Goal: Task Accomplishment & Management: Complete application form

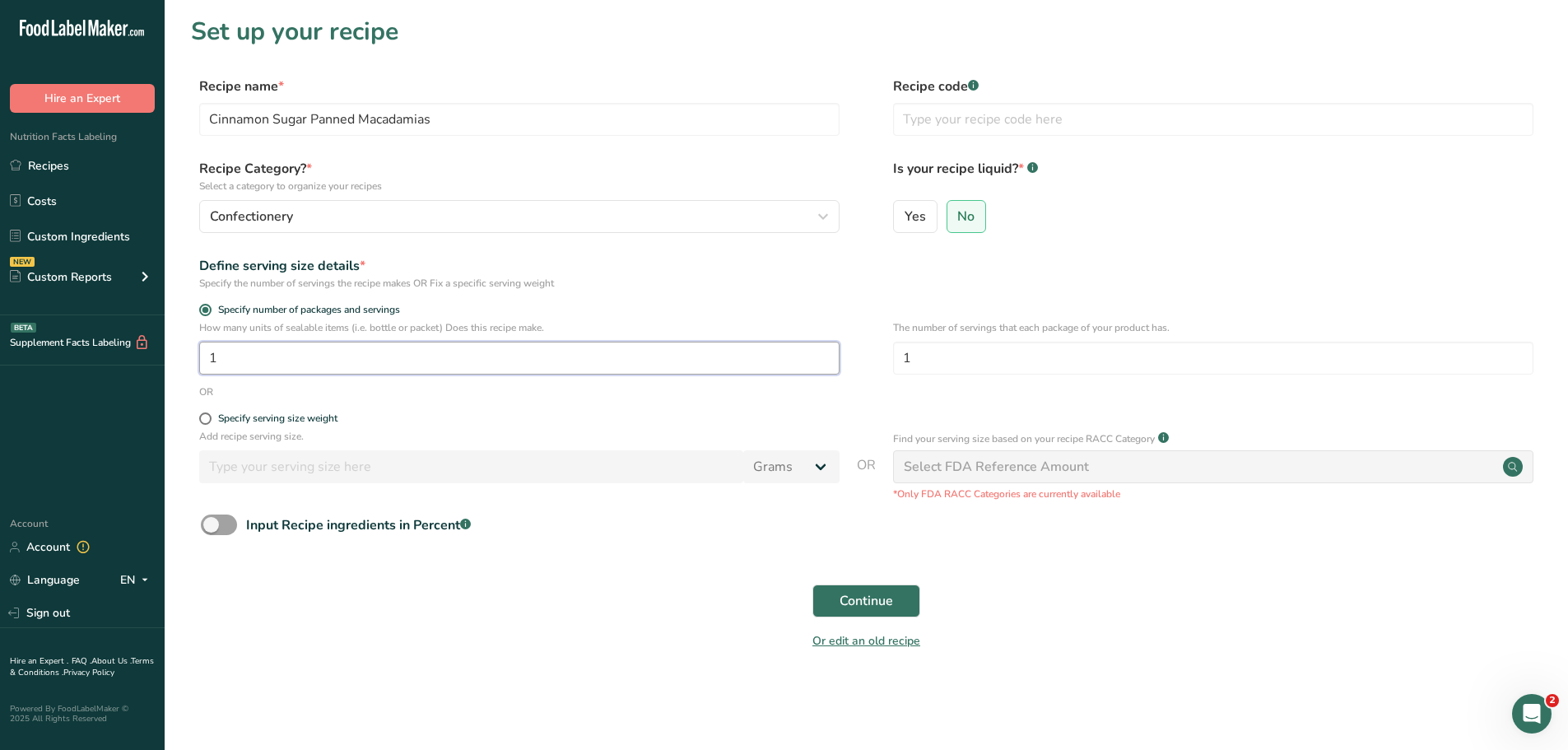
drag, startPoint x: 259, startPoint y: 358, endPoint x: 129, endPoint y: 353, distance: 130.1
click at [130, 354] on div ".a-20{fill:#fff;} Hire an Expert Nutrition Facts Labeling Recipes Costs Custom …" at bounding box center [784, 375] width 1568 height 750
type input "4"
click at [545, 419] on label "Specify serving size weight" at bounding box center [519, 418] width 641 height 12
click at [210, 419] on input "Specify serving size weight" at bounding box center [204, 418] width 10 height 10
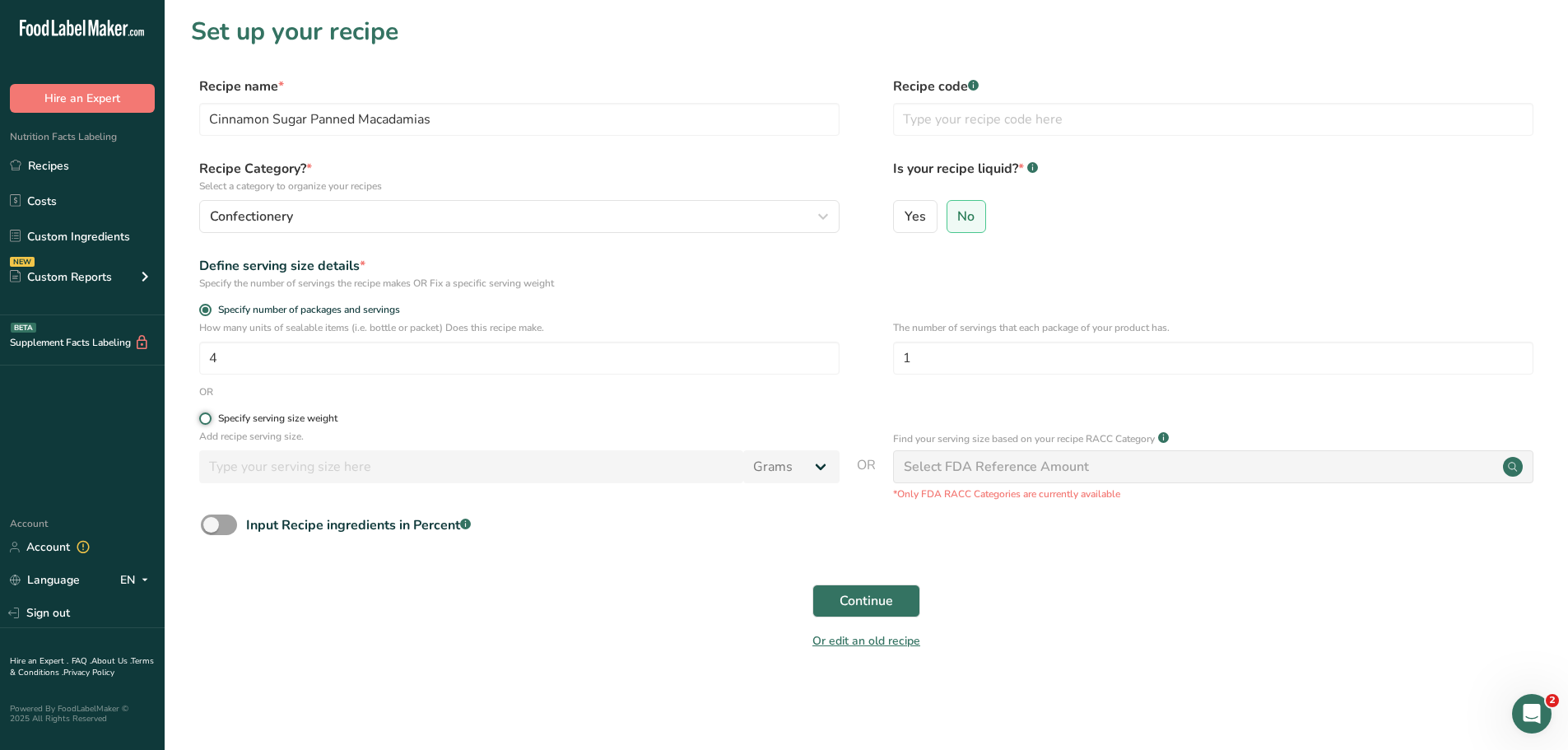
radio input "true"
radio input "false"
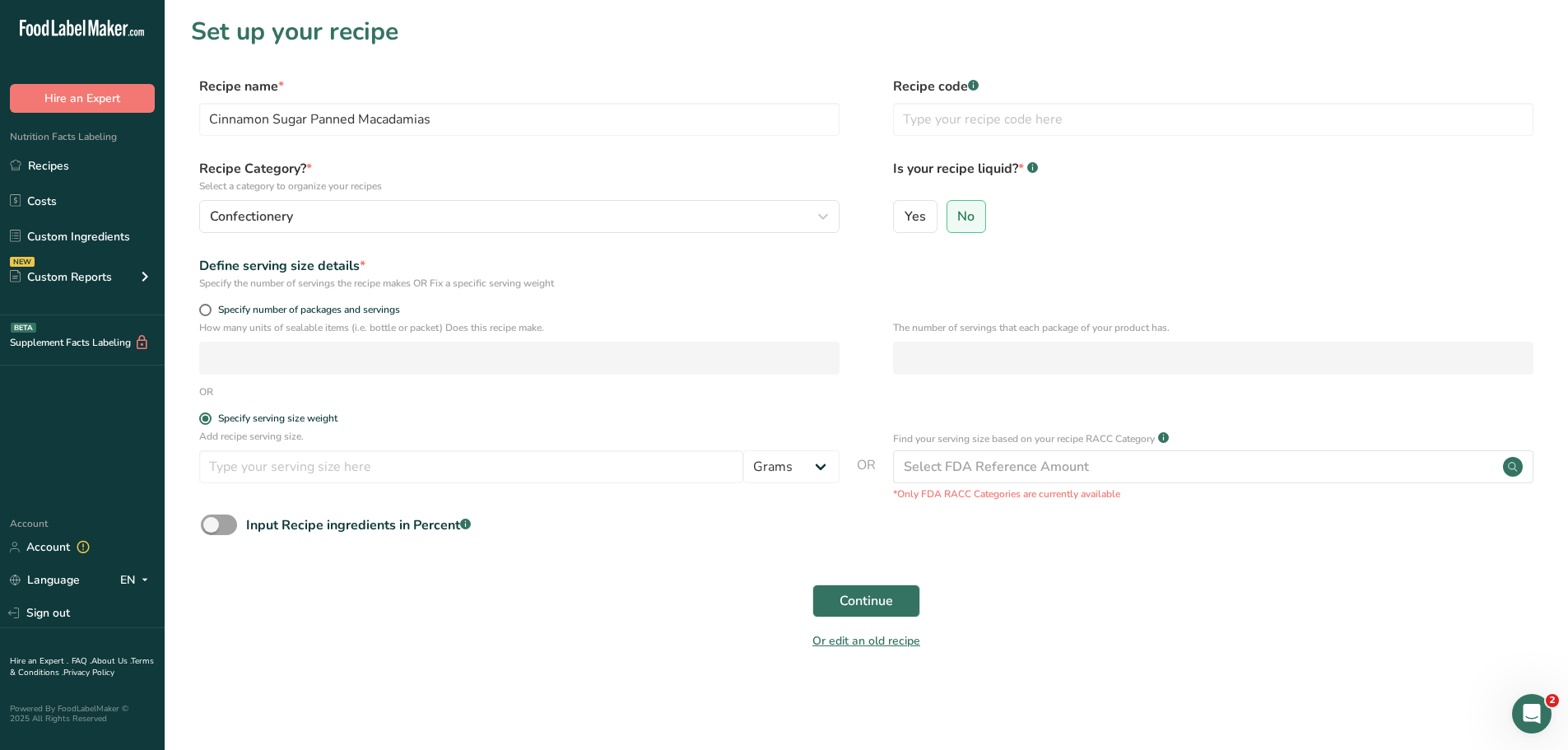
click at [392, 316] on div "Specify number of packages and servings" at bounding box center [519, 311] width 641 height 16
click at [374, 302] on form "Recipe name * Cinnamon Sugar Panned Macadamias Recipe code .a-a{fill:#347362;}.…" at bounding box center [866, 368] width 1351 height 584
click at [204, 309] on span at bounding box center [205, 309] width 12 height 12
click at [204, 309] on input "Specify number of packages and servings" at bounding box center [204, 309] width 10 height 10
radio input "true"
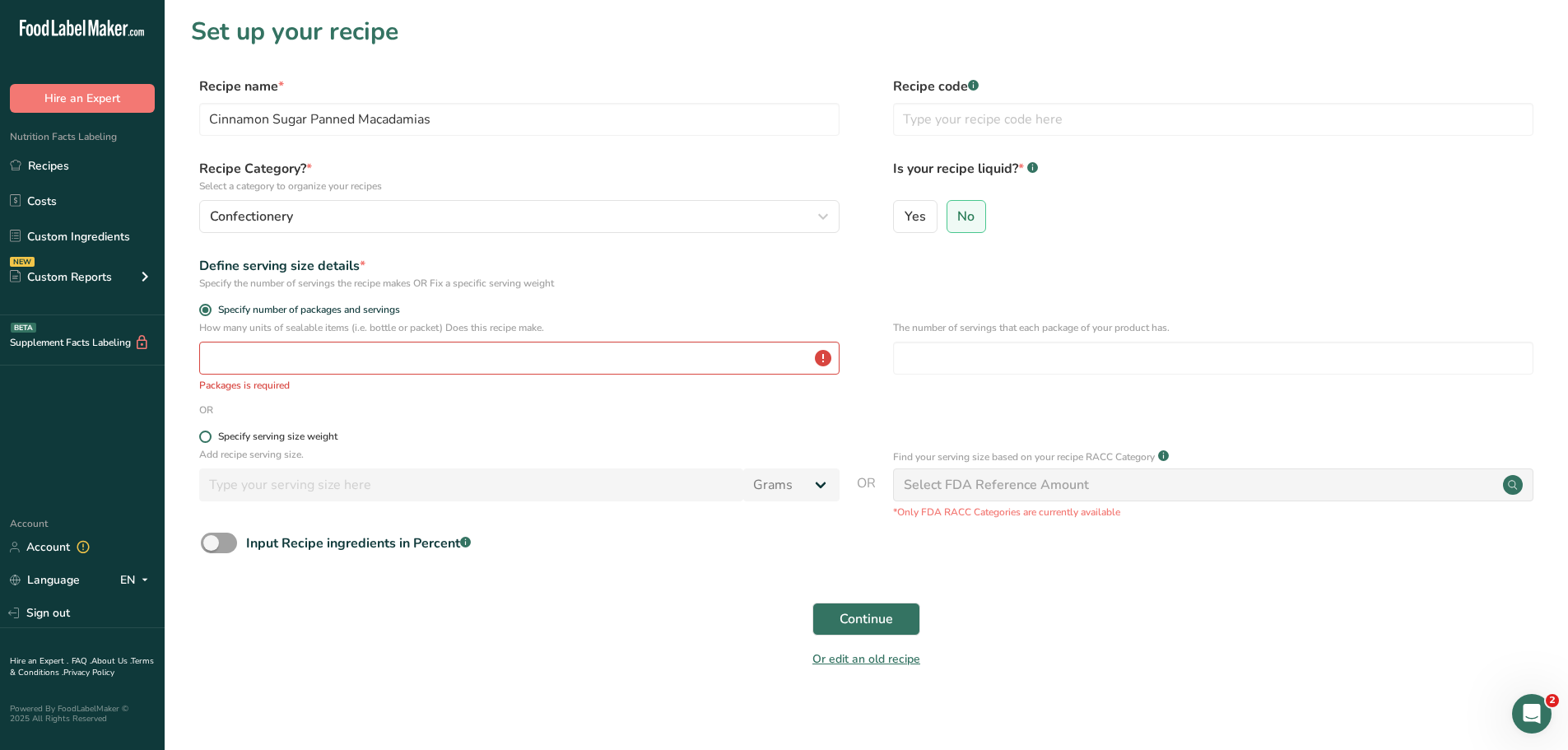
click at [205, 442] on span at bounding box center [205, 436] width 12 height 12
click at [205, 442] on input "Specify serving size weight" at bounding box center [204, 436] width 10 height 10
radio input "true"
radio input "false"
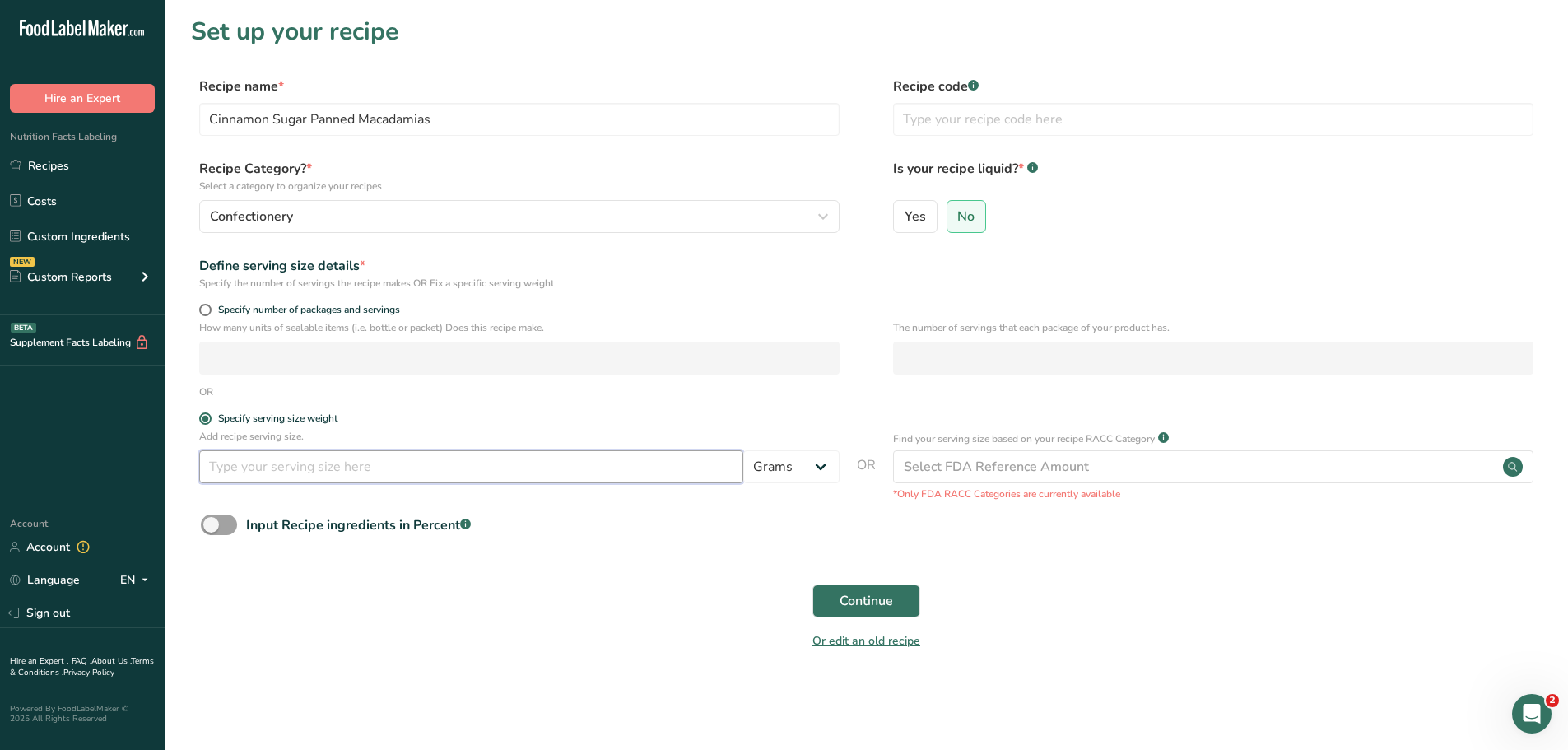
click at [285, 470] on input "number" at bounding box center [471, 466] width 544 height 33
type input "30"
click at [1154, 582] on div "Continue" at bounding box center [866, 600] width 1351 height 53
click at [214, 526] on span at bounding box center [219, 525] width 36 height 21
click at [211, 526] on input "Input Recipe ingredients in Percent .a-a{fill:#347362;}.b-a{fill:#fff;}" at bounding box center [206, 524] width 10 height 10
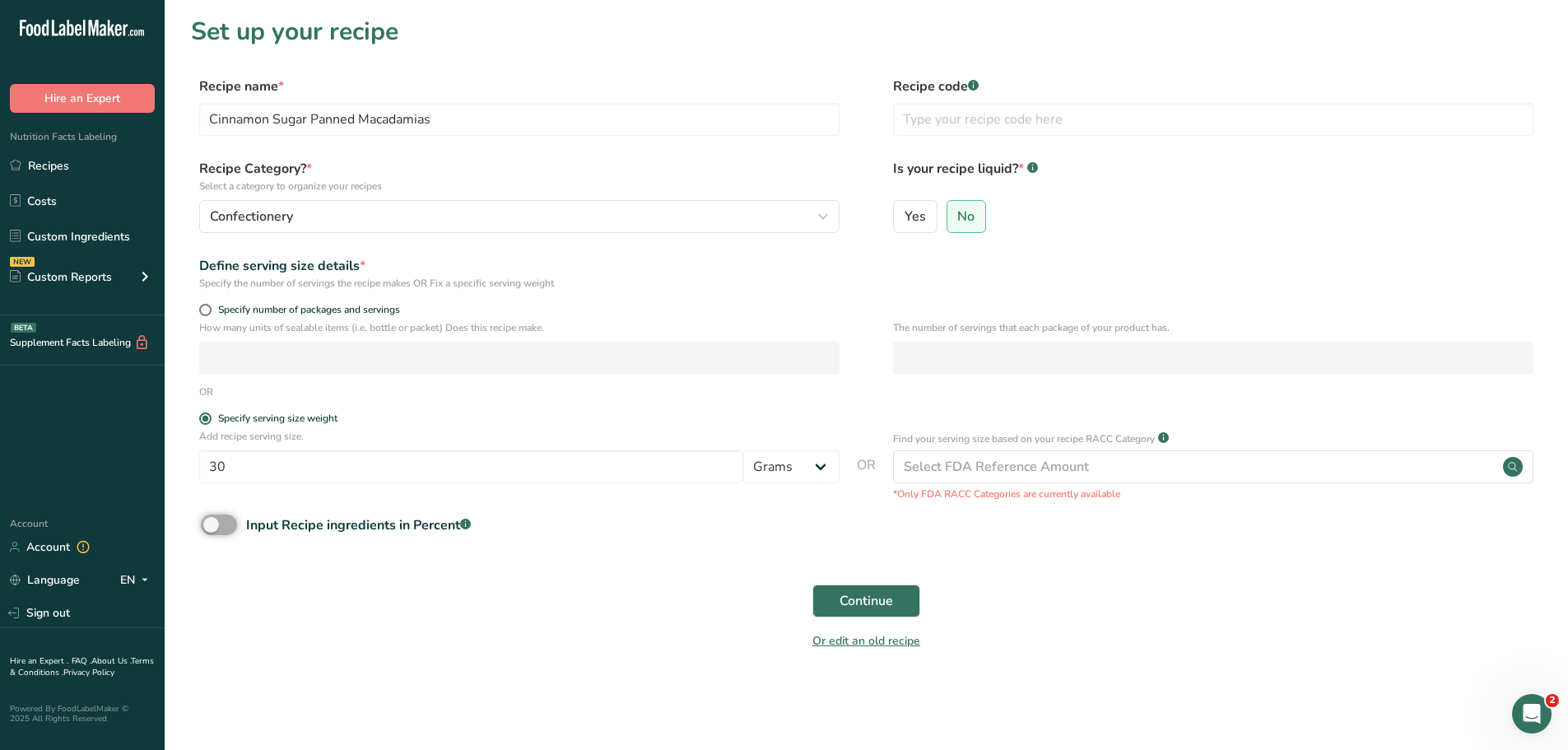
checkbox input "true"
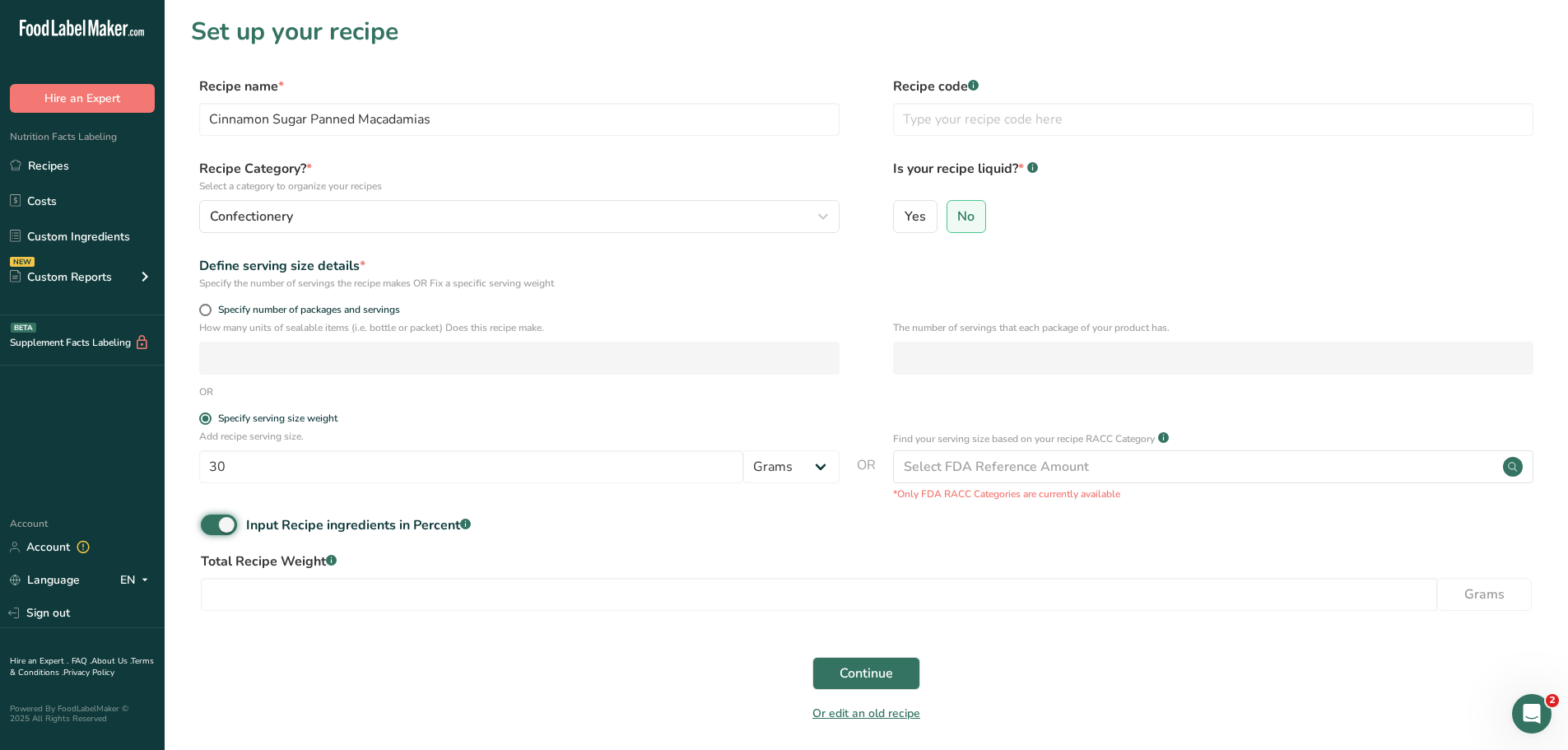
scroll to position [62, 0]
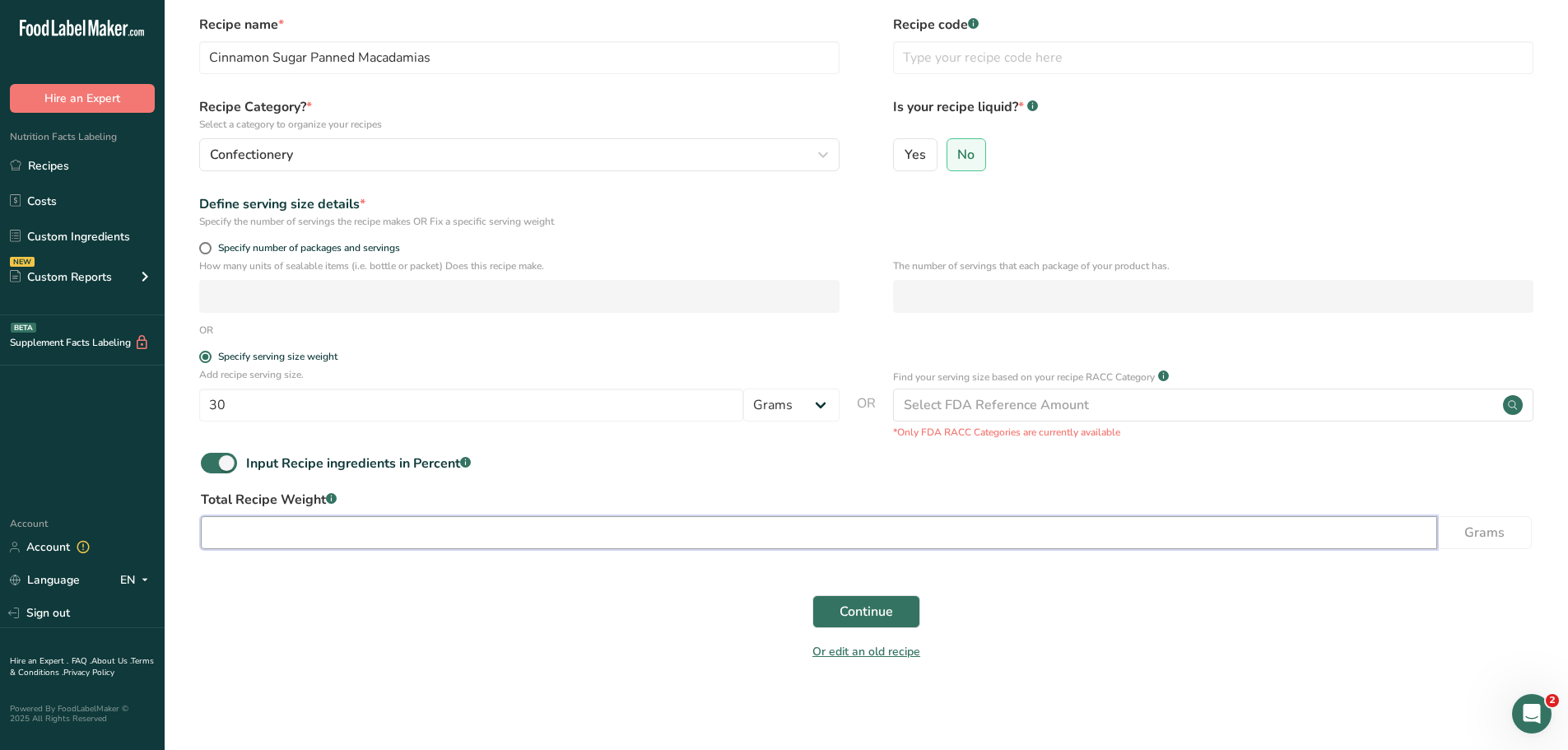
click at [605, 530] on input "number" at bounding box center [819, 533] width 1237 height 33
type input "2000"
click at [835, 618] on button "Continue" at bounding box center [866, 611] width 108 height 33
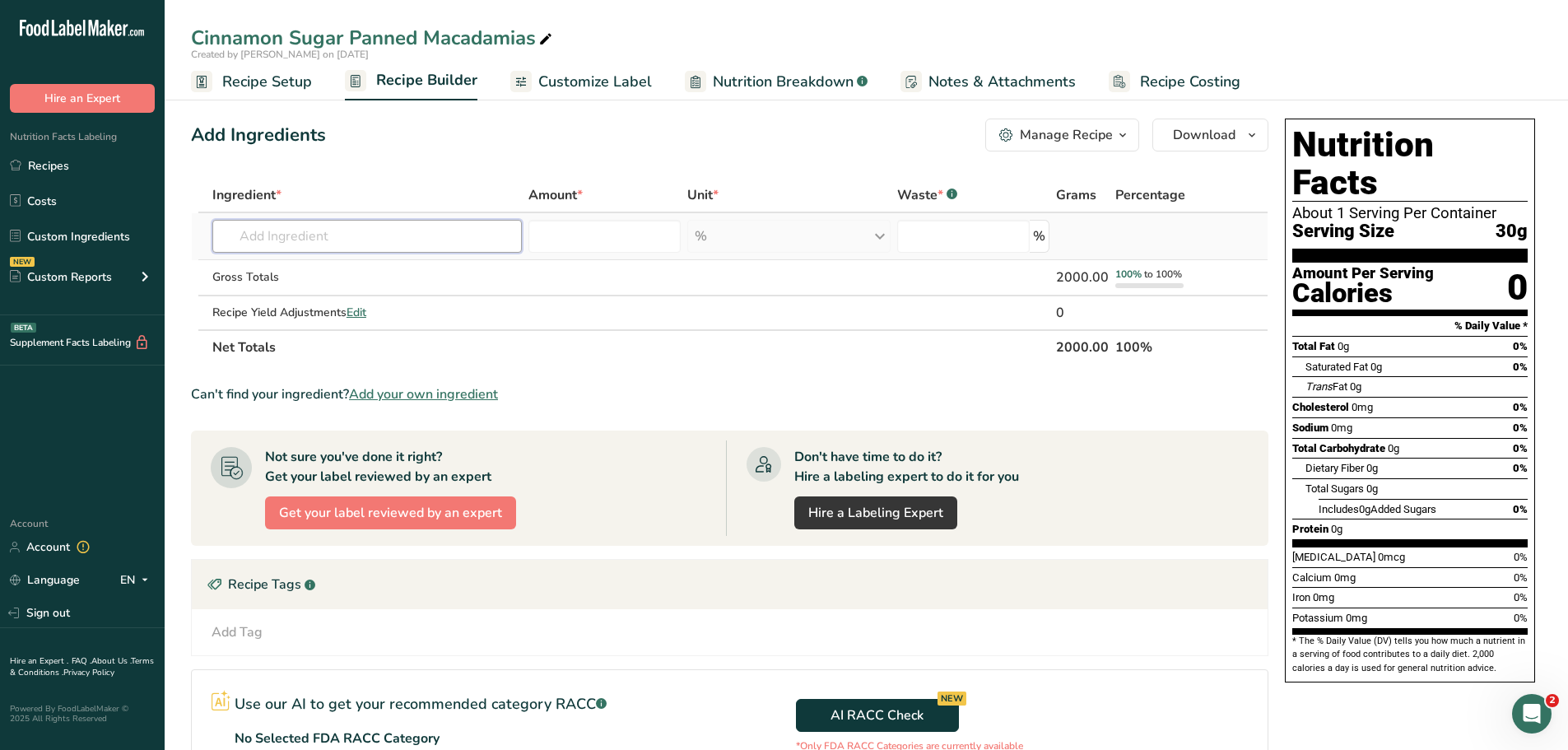
click at [306, 241] on input "text" at bounding box center [367, 236] width 310 height 33
click at [290, 233] on input "text" at bounding box center [367, 236] width 310 height 33
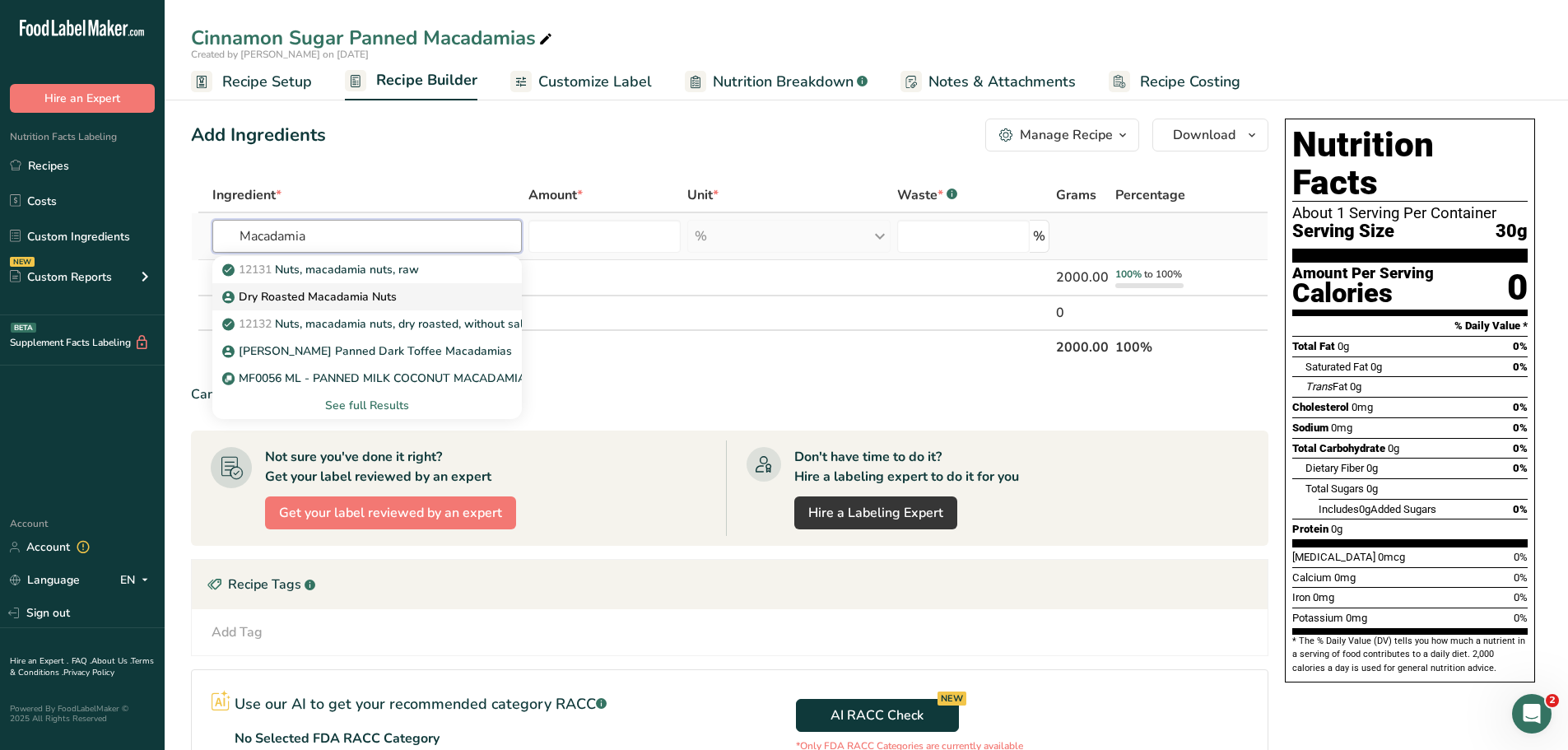
type input "Macadamia"
click at [255, 293] on p "Dry Roasted Macadamia Nuts" at bounding box center [311, 297] width 172 height 17
type input "Dry Roasted Macadamia Nuts"
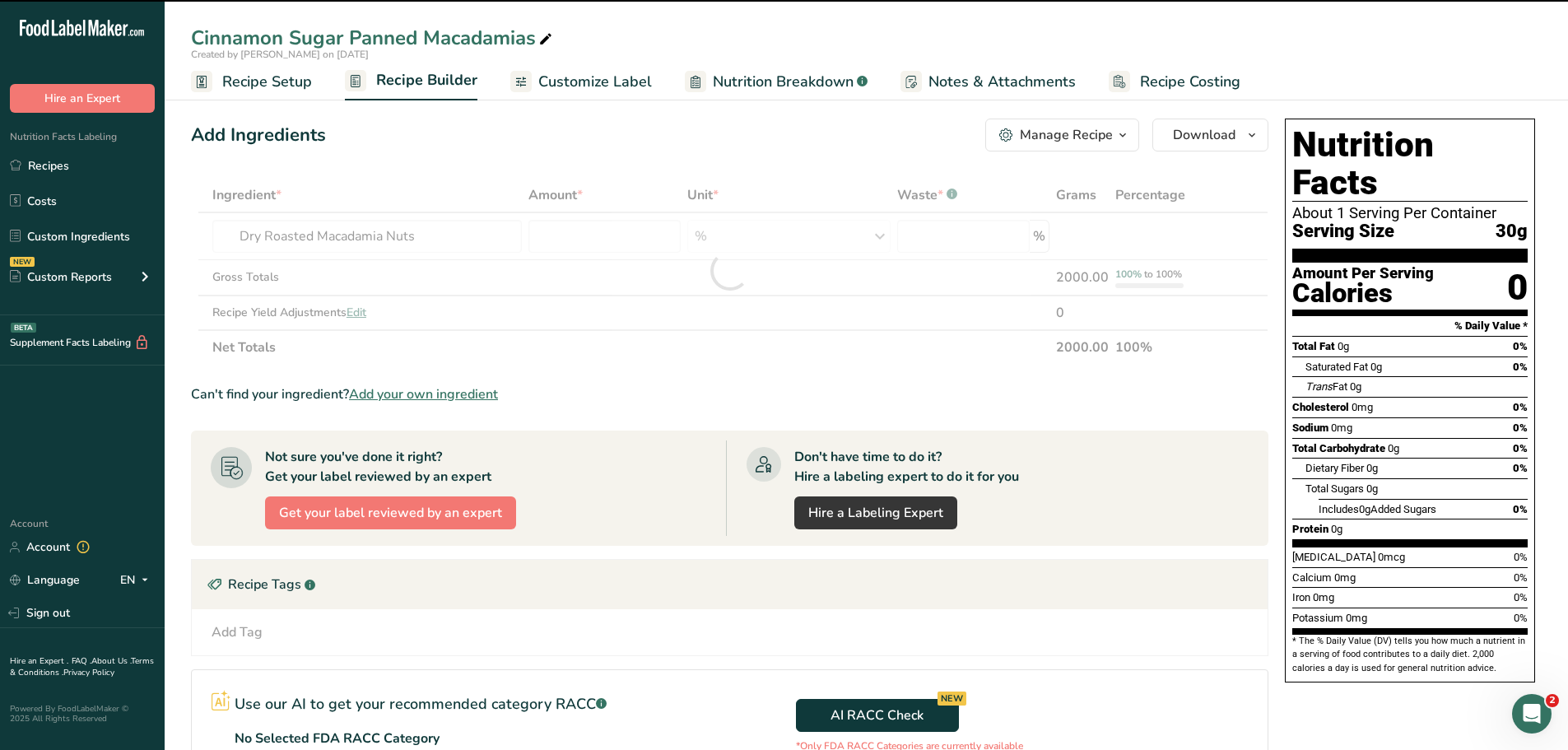
type input "0"
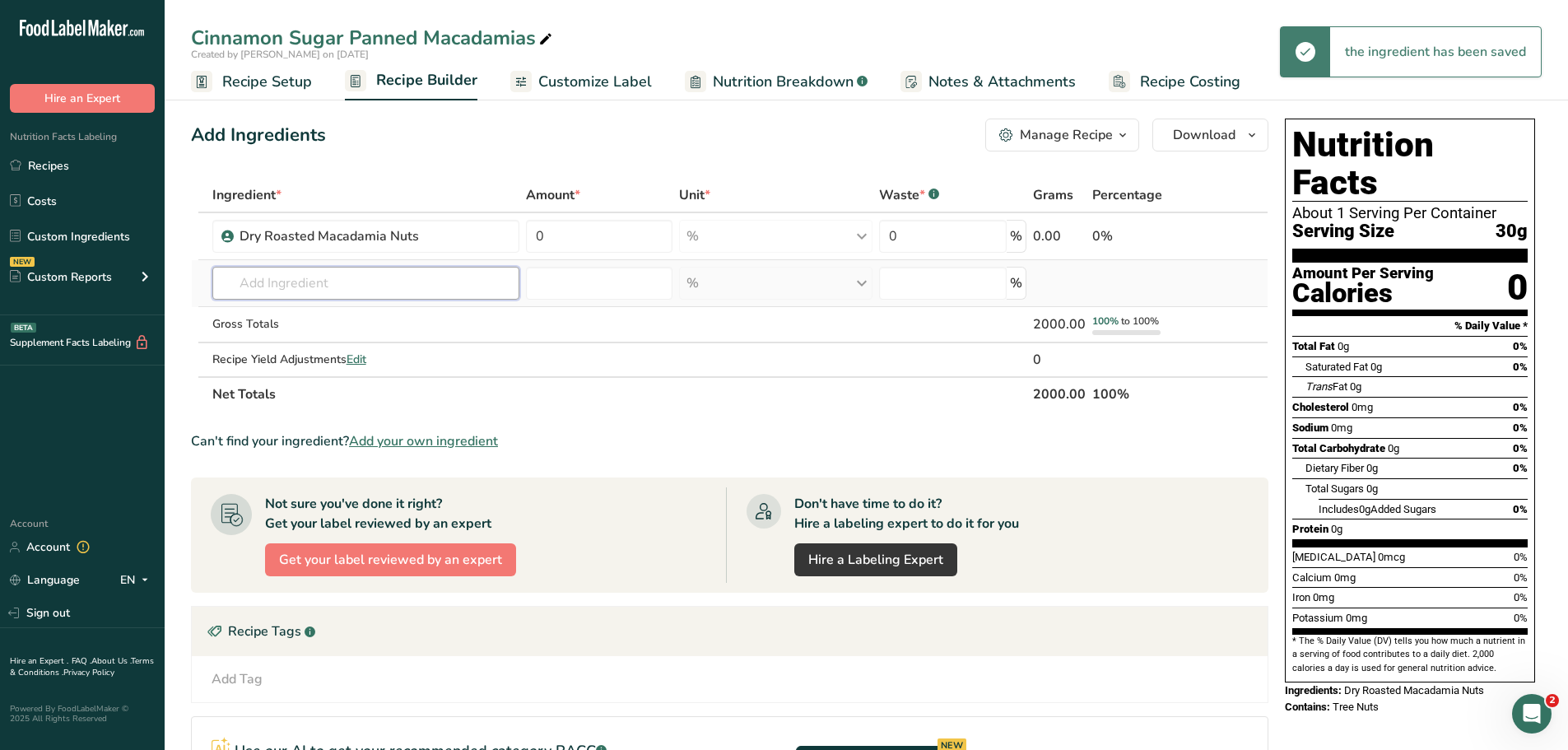
click at [380, 275] on input "text" at bounding box center [366, 283] width 308 height 33
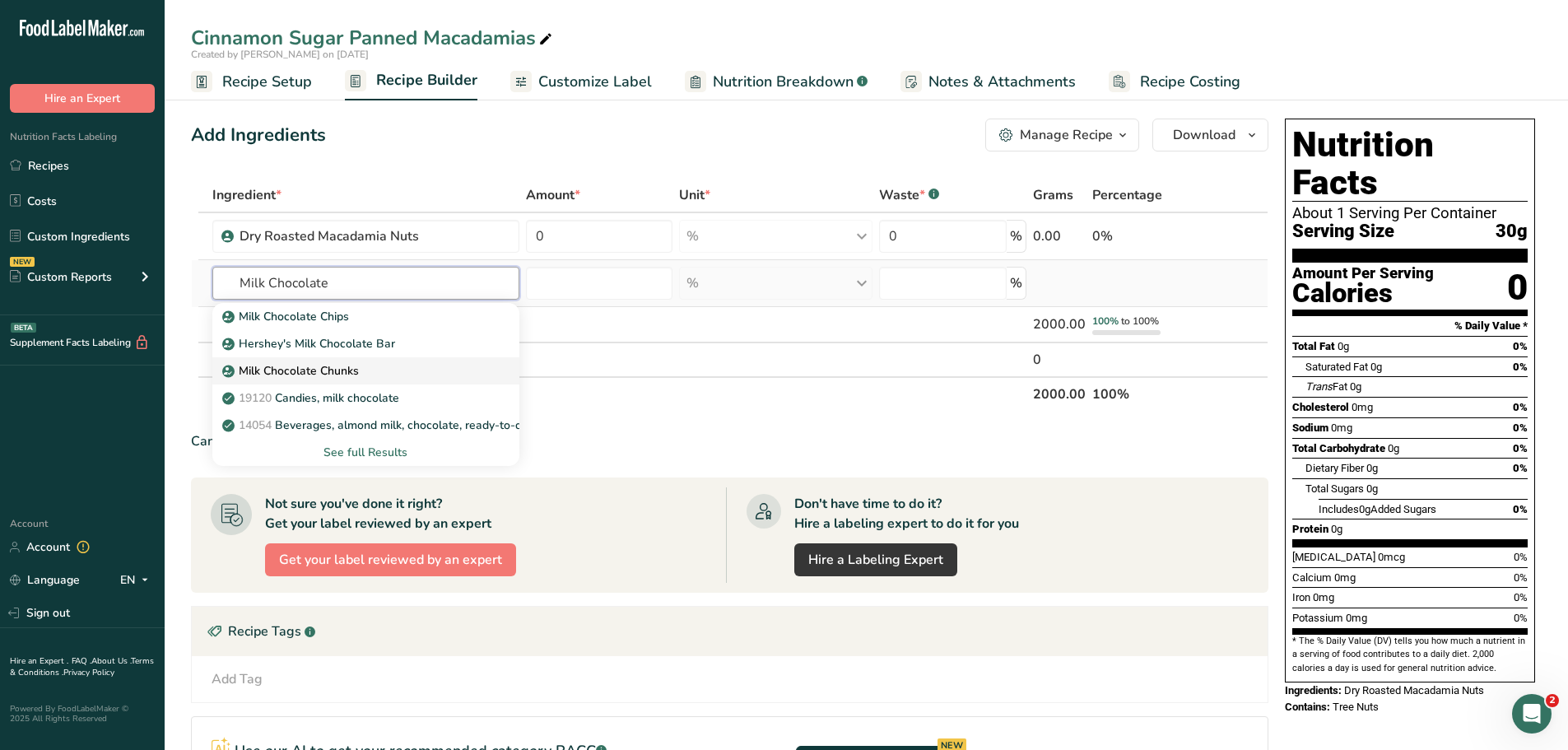
type input "Milk Chocolate"
click at [276, 365] on p "Milk Chocolate Chunks" at bounding box center [292, 371] width 134 height 17
type input "Milk Chocolate Chunks"
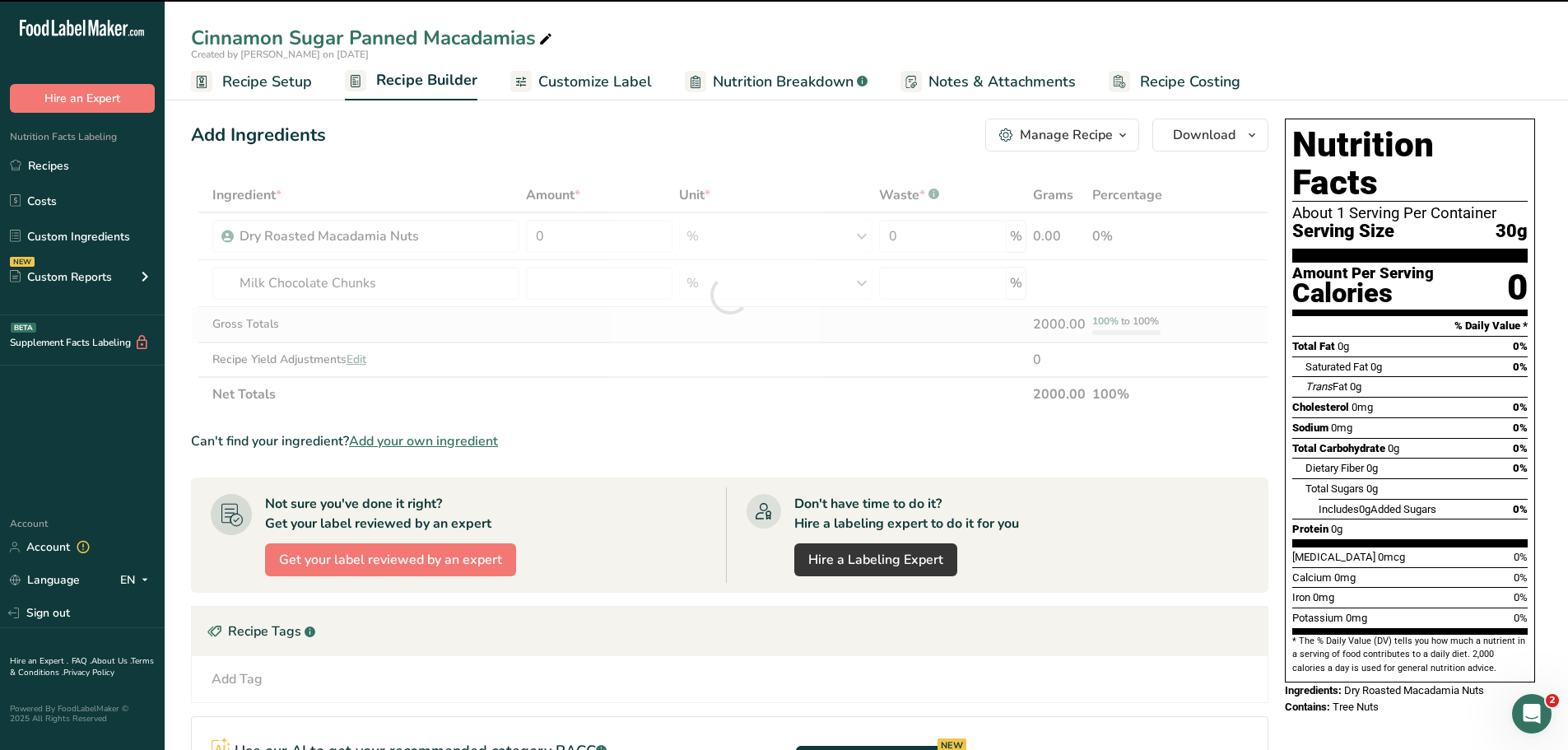
type input "0"
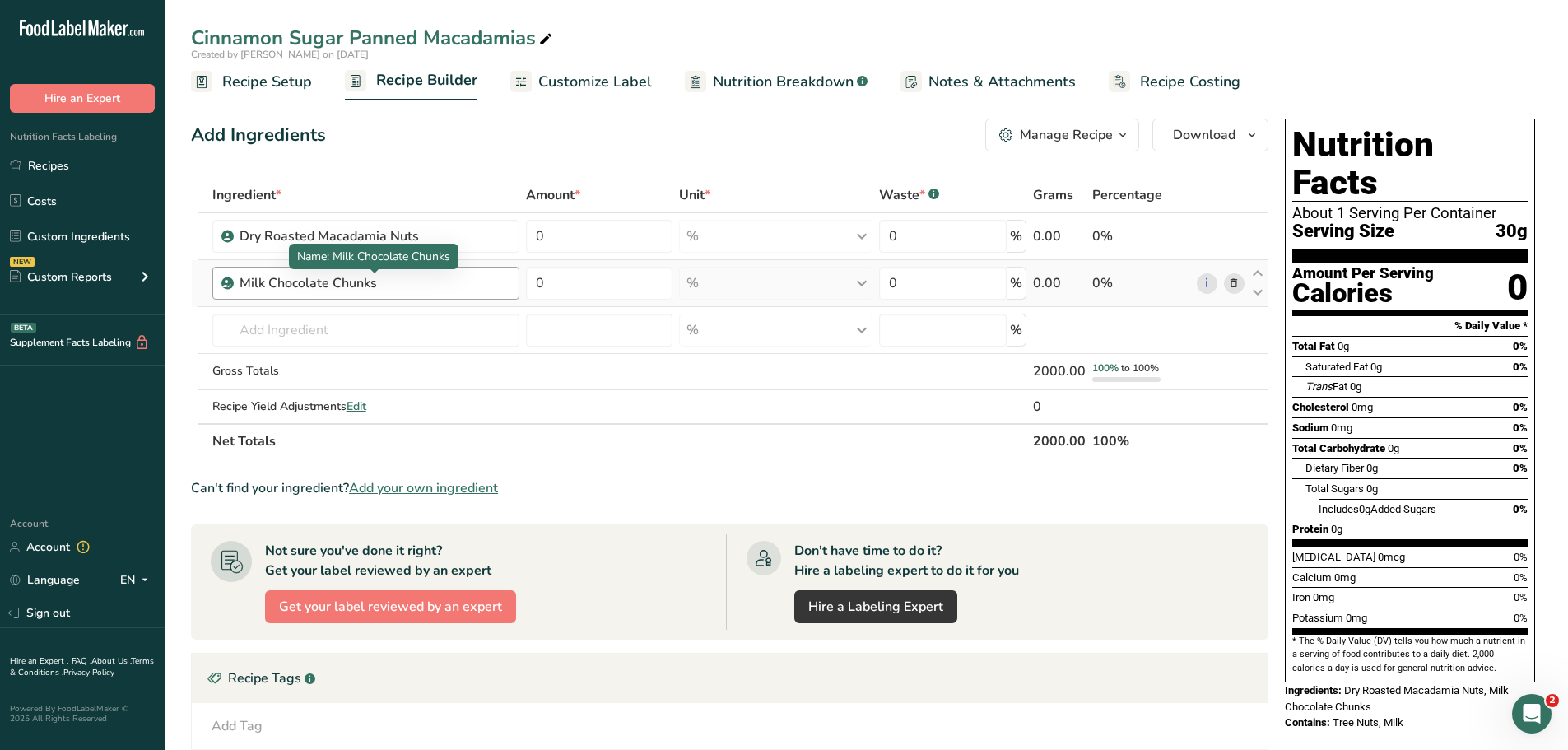
click at [391, 278] on div "Milk Chocolate Chunks" at bounding box center [342, 283] width 206 height 20
drag, startPoint x: 387, startPoint y: 284, endPoint x: 185, endPoint y: 283, distance: 202.0
click at [185, 283] on section "Add Ingredients Manage Recipe Delete Recipe Duplicate Recipe Scale Recipe Save …" at bounding box center [867, 576] width 1404 height 982
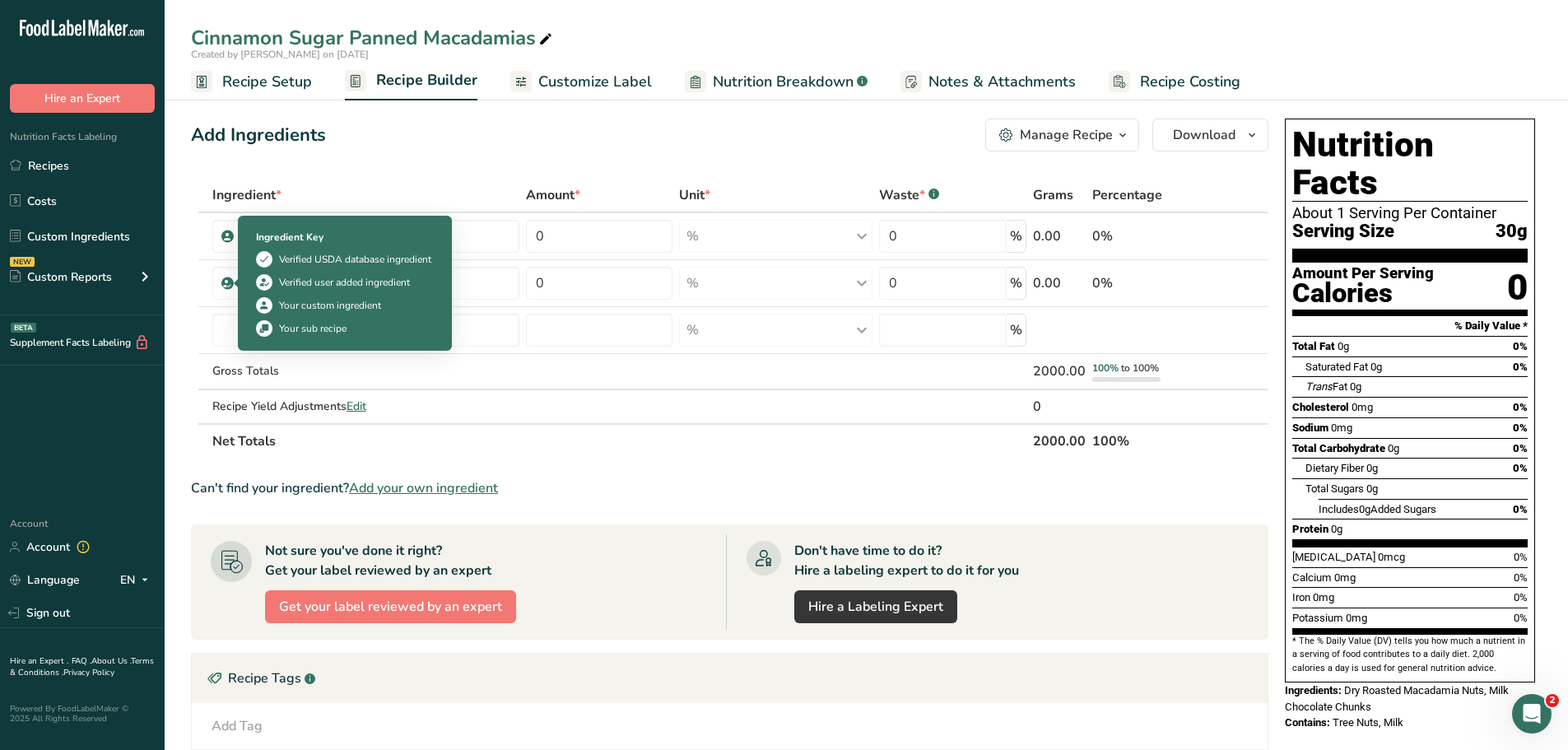
click at [281, 266] on div "Verified USDA database ingredient" at bounding box center [355, 259] width 153 height 15
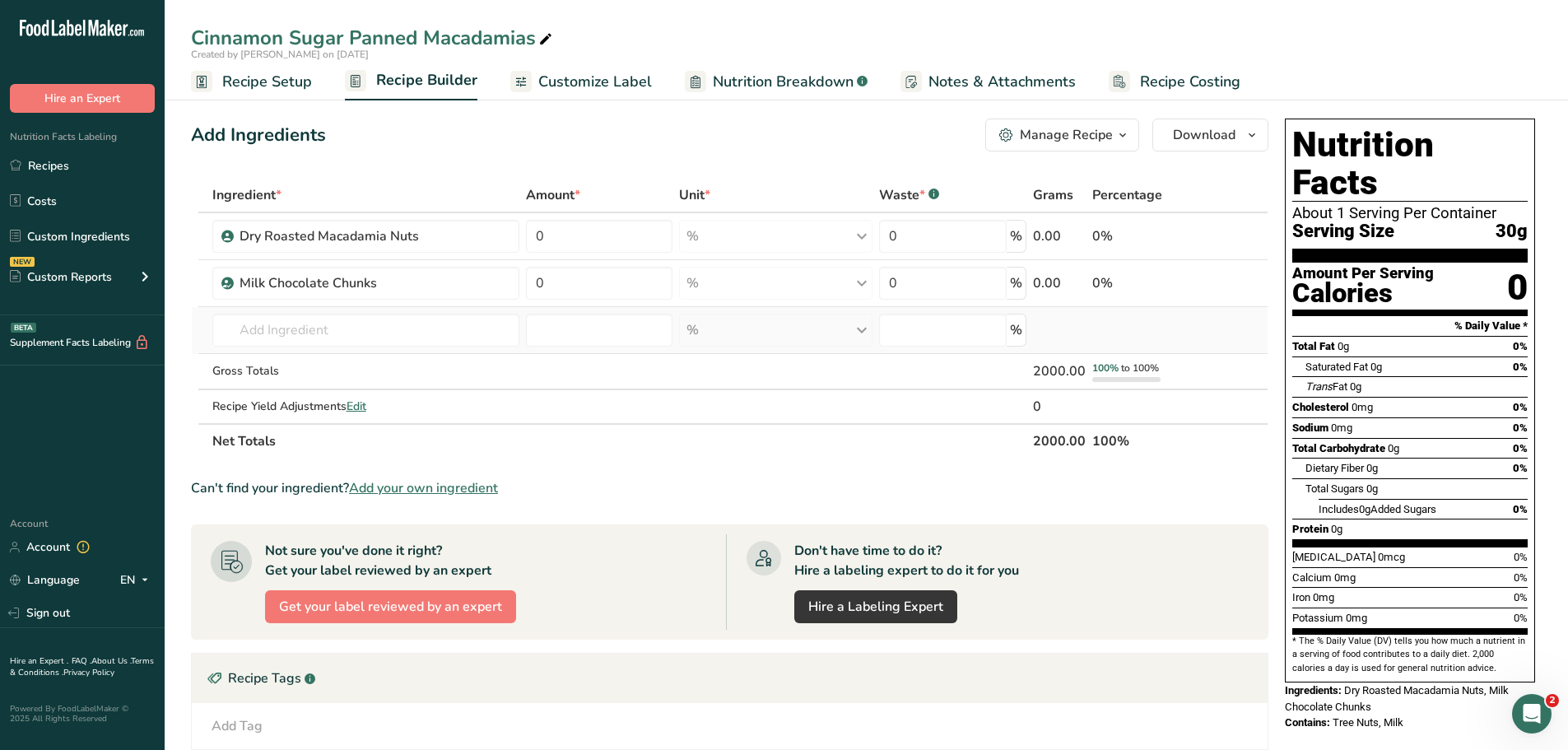
drag, startPoint x: 473, startPoint y: 391, endPoint x: 468, endPoint y: 348, distance: 43.3
click at [472, 390] on td "Recipe Yield Adjustments Edit" at bounding box center [366, 406] width 315 height 33
click at [440, 296] on div "Milk Chocolate Chunks" at bounding box center [366, 283] width 308 height 33
drag, startPoint x: 395, startPoint y: 285, endPoint x: 190, endPoint y: 272, distance: 205.4
click at [190, 272] on section "Add Ingredients Manage Recipe Delete Recipe Duplicate Recipe Scale Recipe Save …" at bounding box center [867, 576] width 1404 height 982
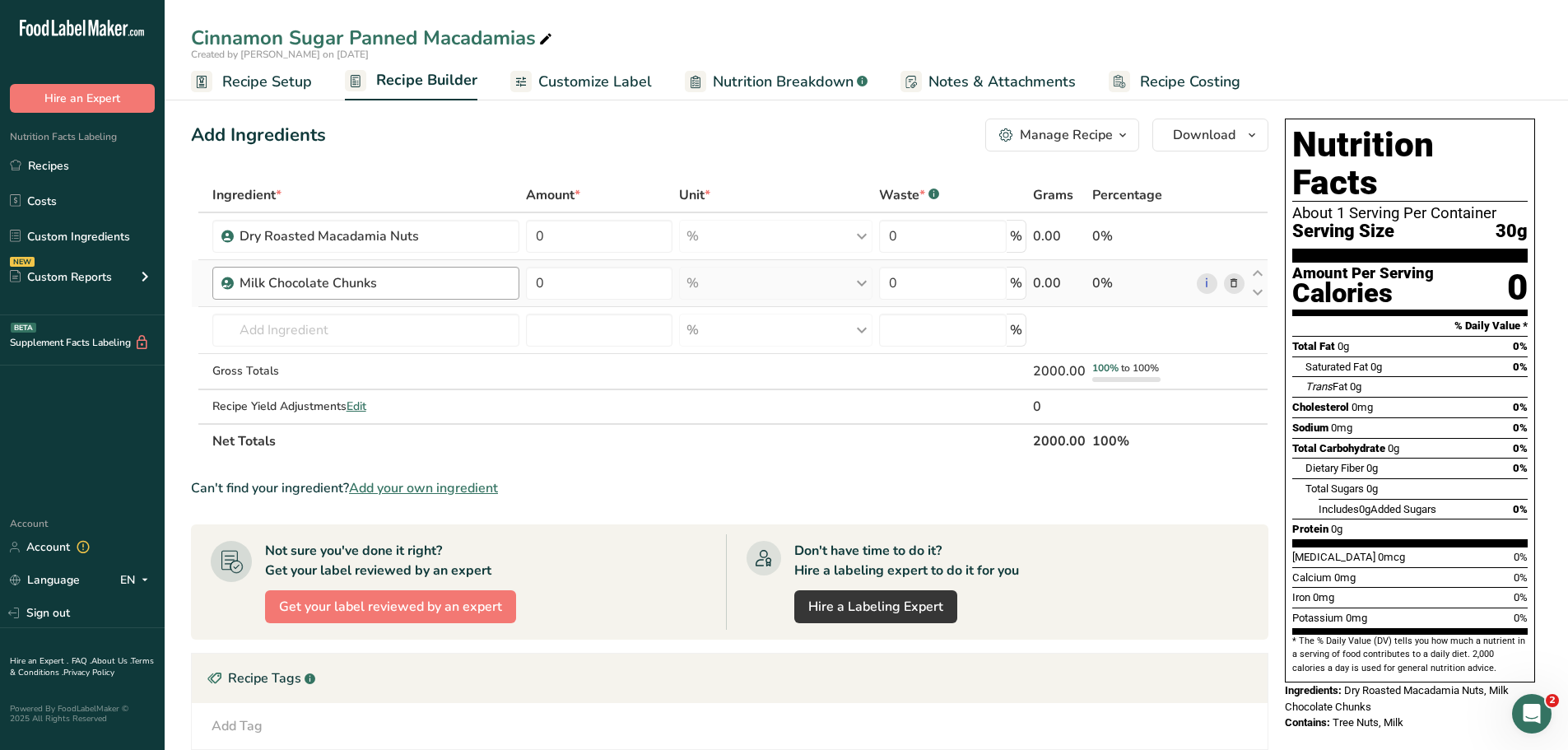
click at [462, 279] on div "Milk Chocolate Chunks" at bounding box center [375, 283] width 271 height 20
click at [1241, 281] on span at bounding box center [1233, 283] width 20 height 20
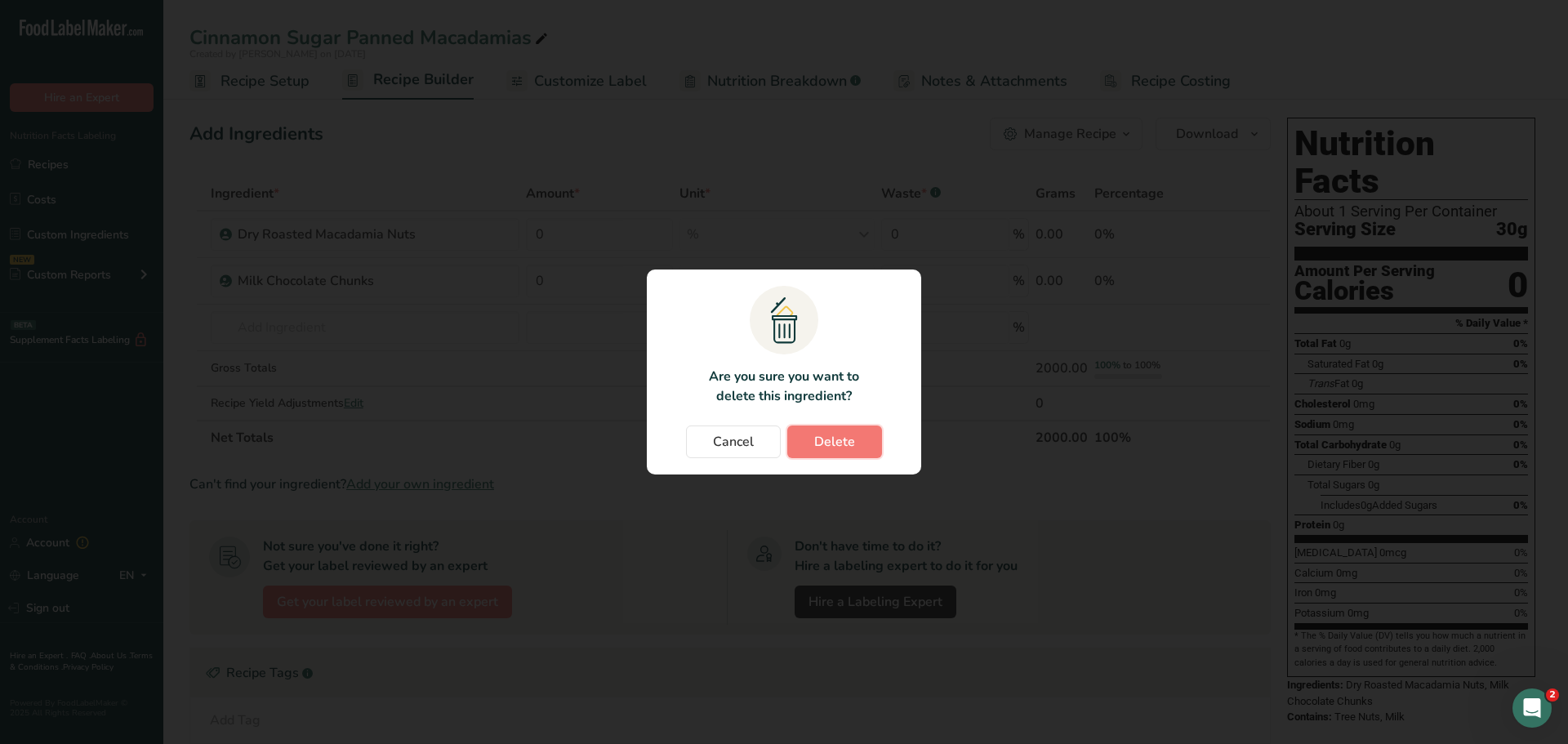
click at [809, 440] on button "Delete" at bounding box center [834, 441] width 95 height 32
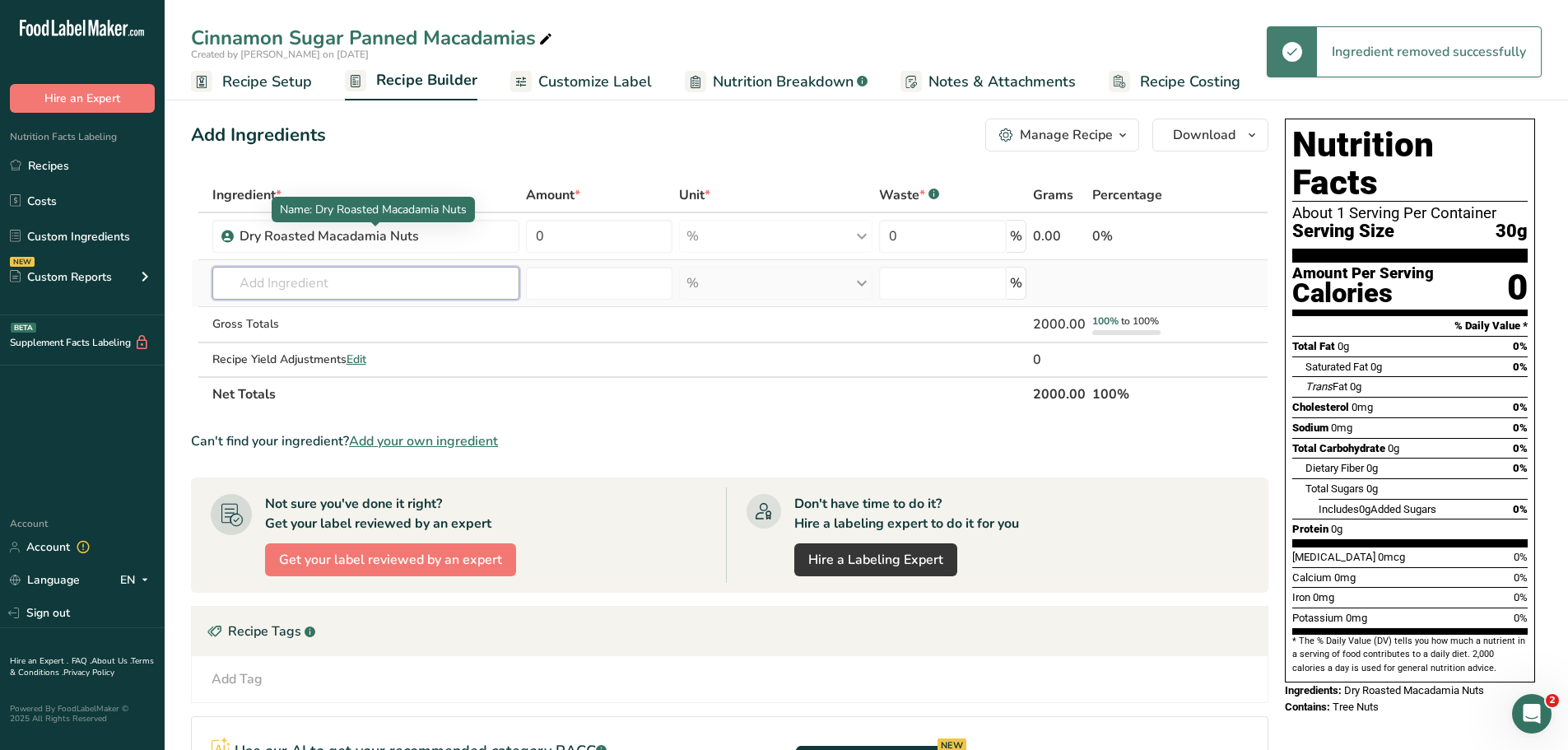
click at [289, 281] on input "text" at bounding box center [366, 283] width 308 height 33
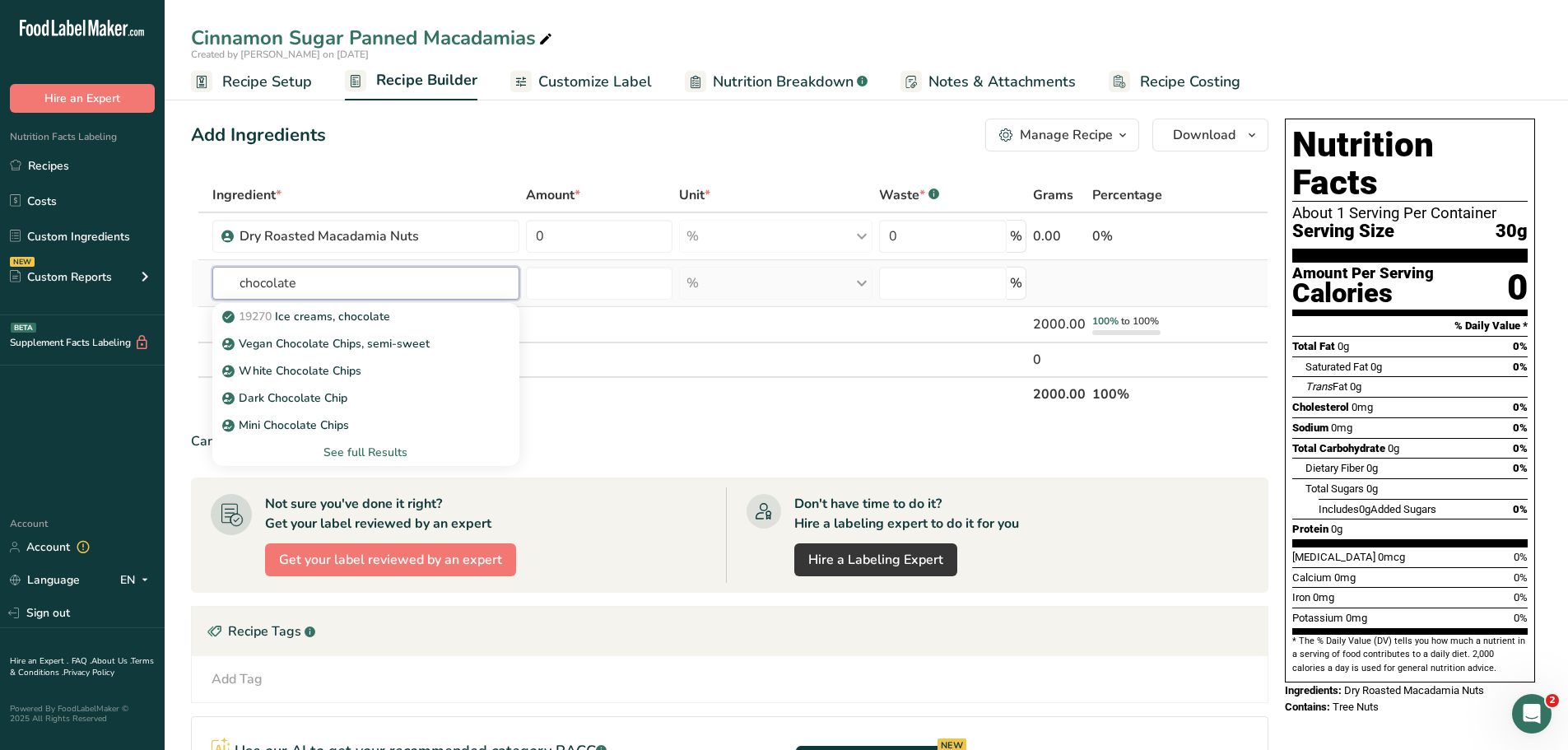
type input "chocolate"
click at [403, 453] on div "See full Results" at bounding box center [367, 453] width 281 height 17
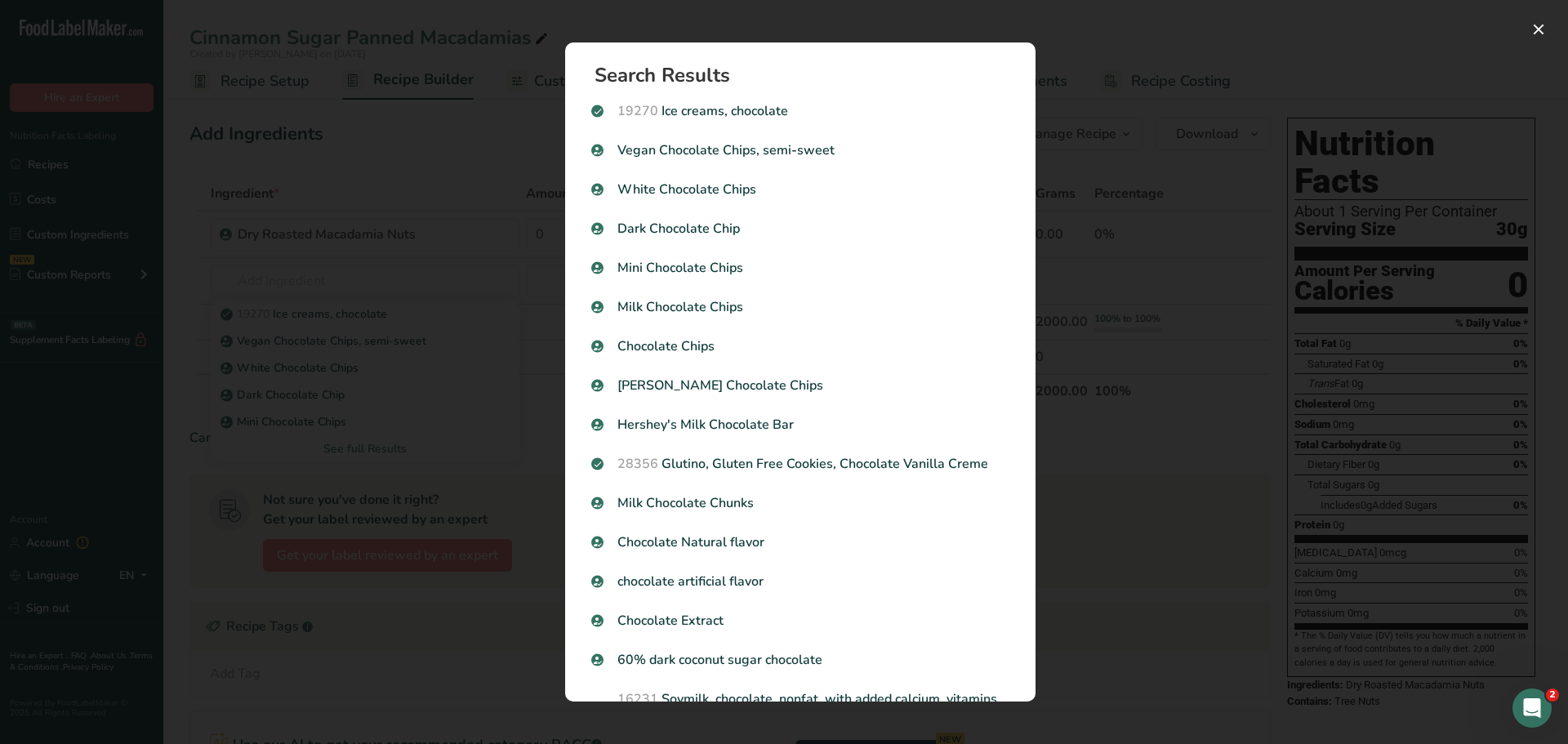
click at [1287, 86] on div "Search results modal" at bounding box center [784, 372] width 1568 height 744
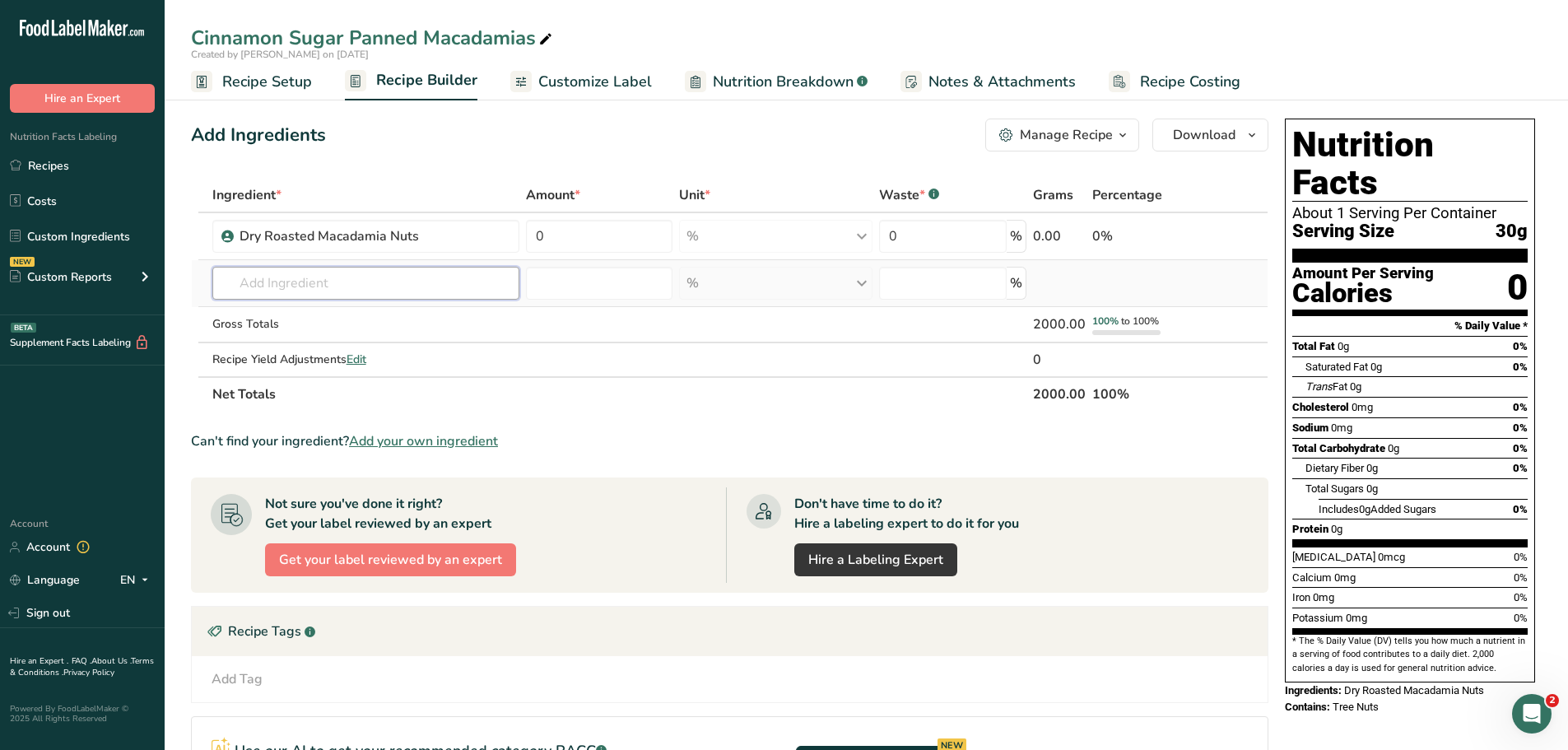
click at [373, 281] on input "text" at bounding box center [366, 283] width 308 height 33
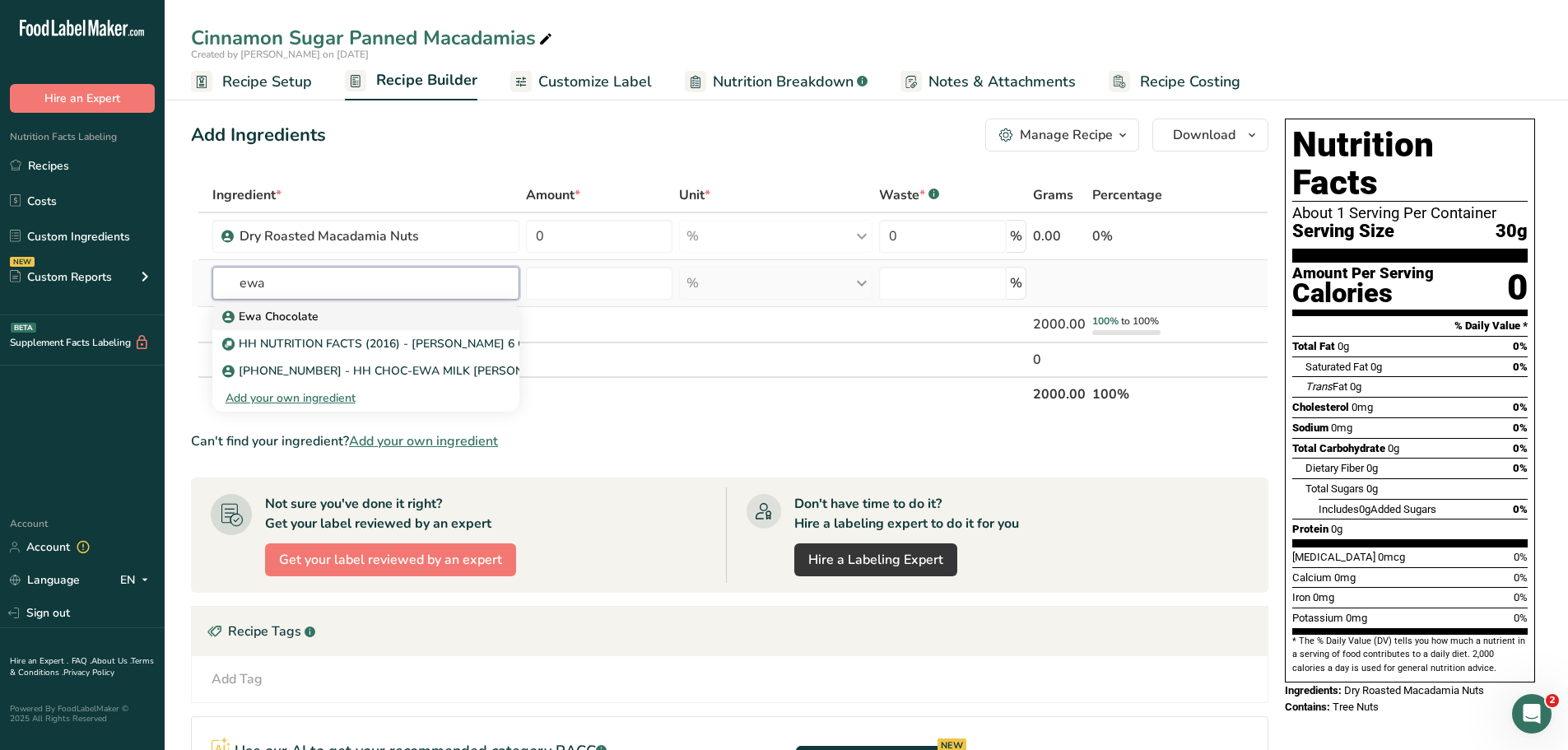
type input "ewa"
click at [267, 318] on p "Ewa Chocolate" at bounding box center [273, 316] width 93 height 17
type input "Ewa Chocolate"
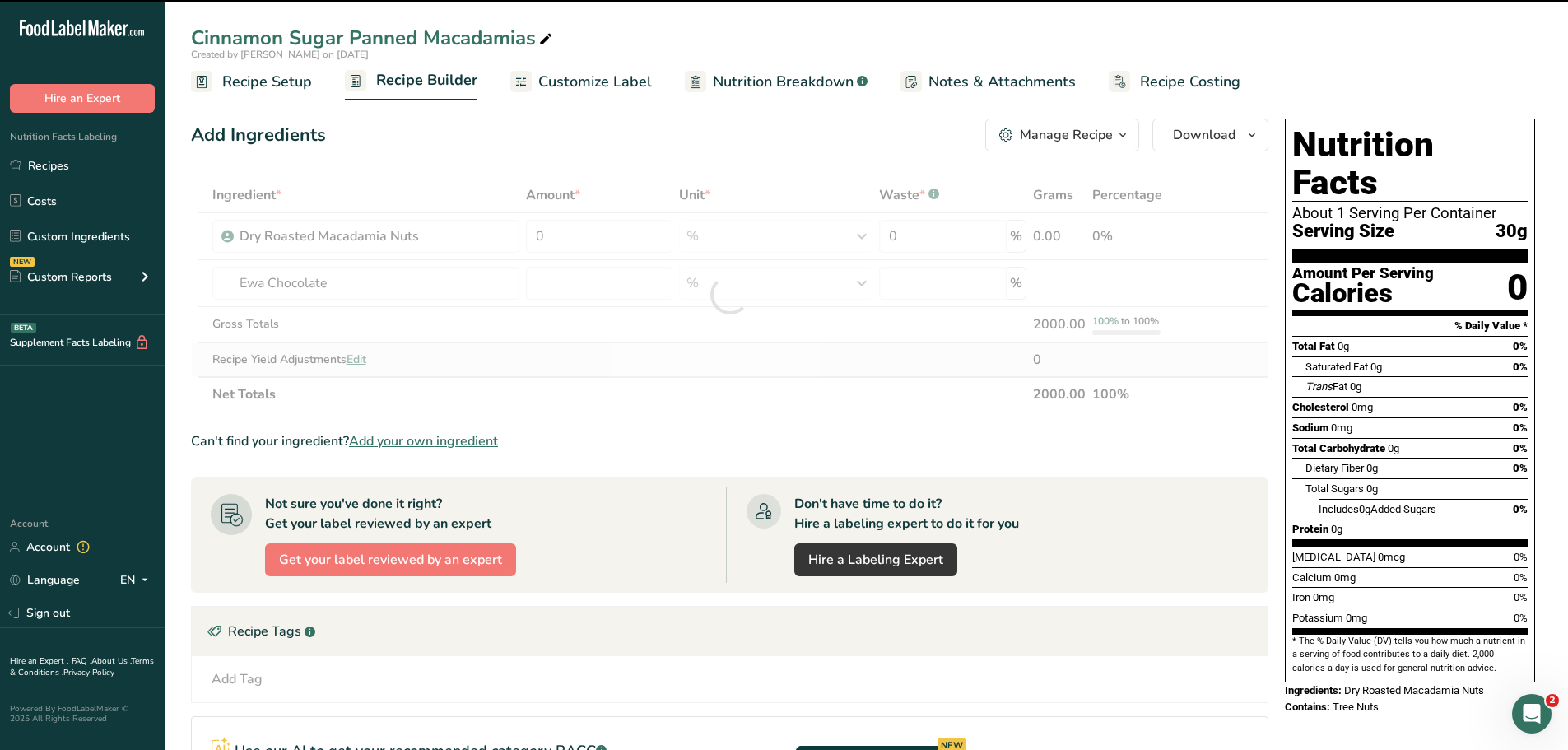
type input "0"
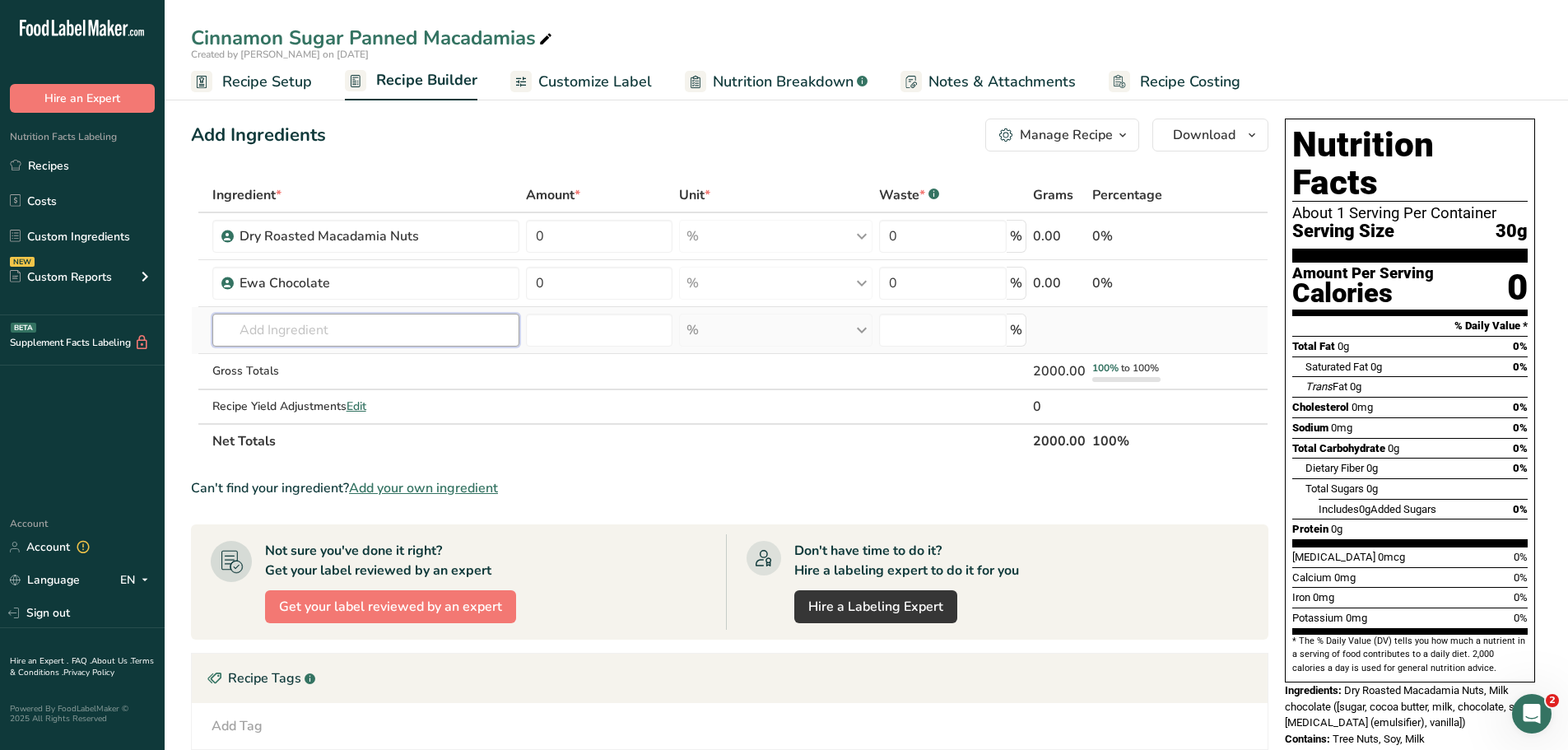
click at [311, 320] on input "text" at bounding box center [366, 330] width 308 height 33
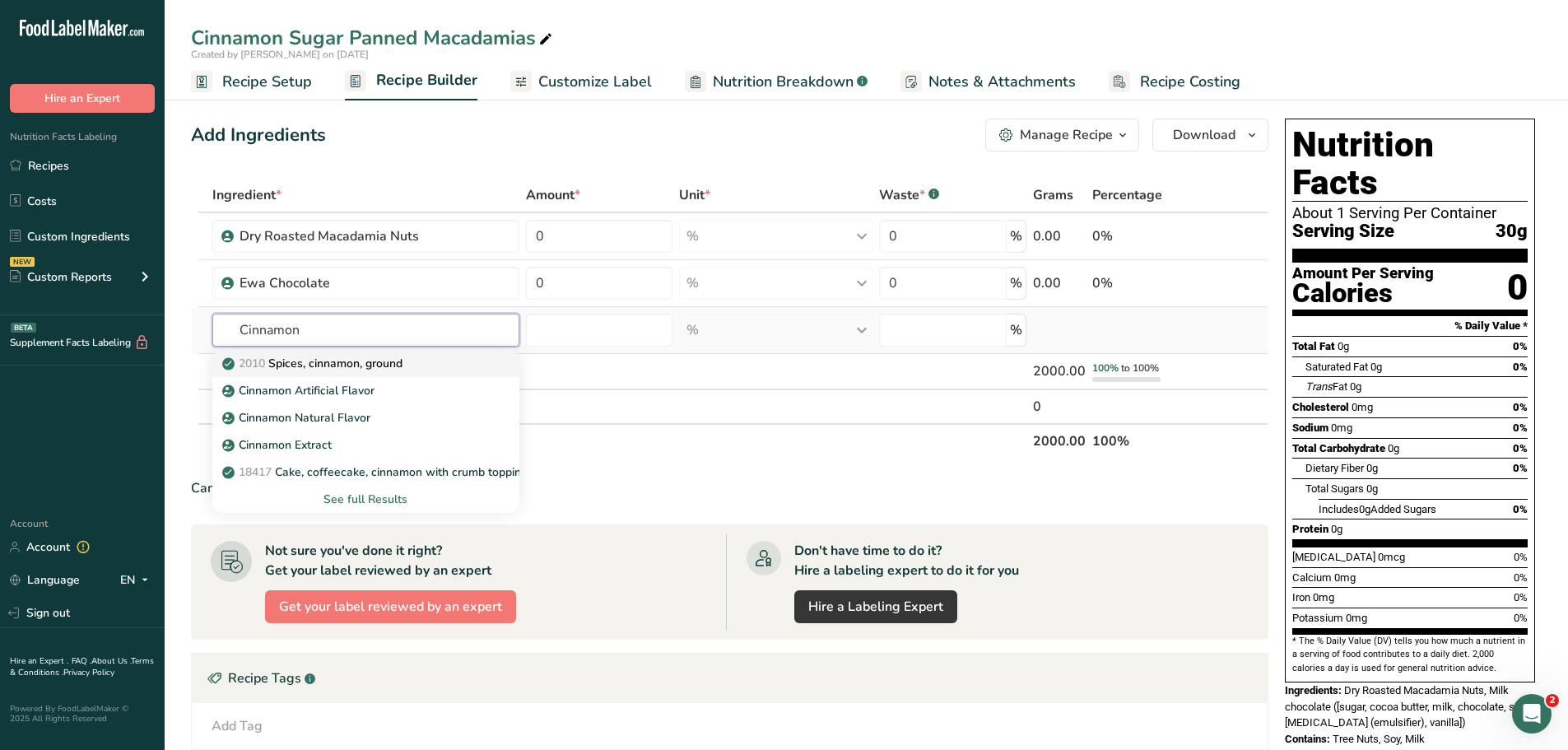
type input "Cinnamon"
click at [329, 363] on p "2010 Spices, cinnamon, ground" at bounding box center [314, 363] width 177 height 17
type input "Spices, cinnamon, ground"
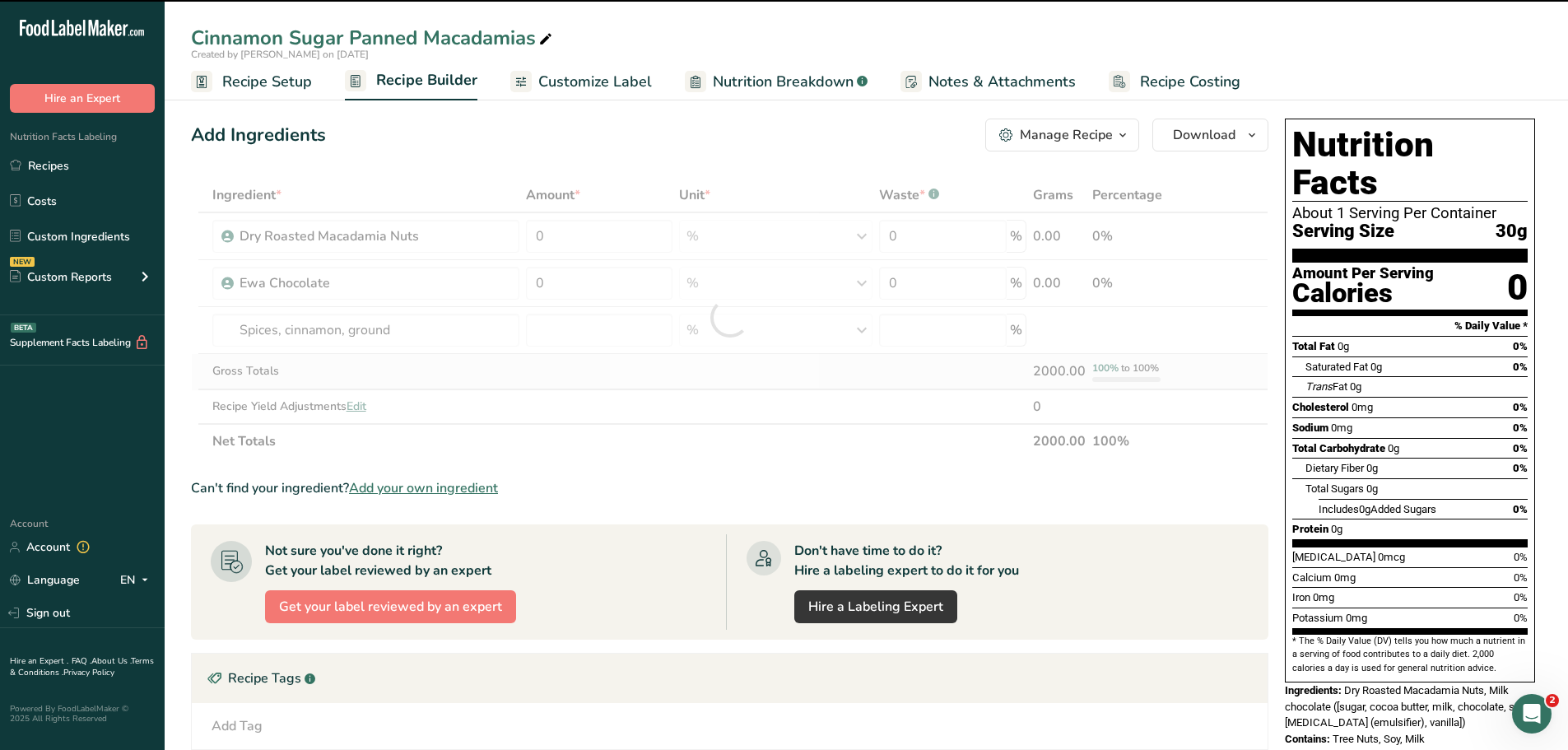
type input "0"
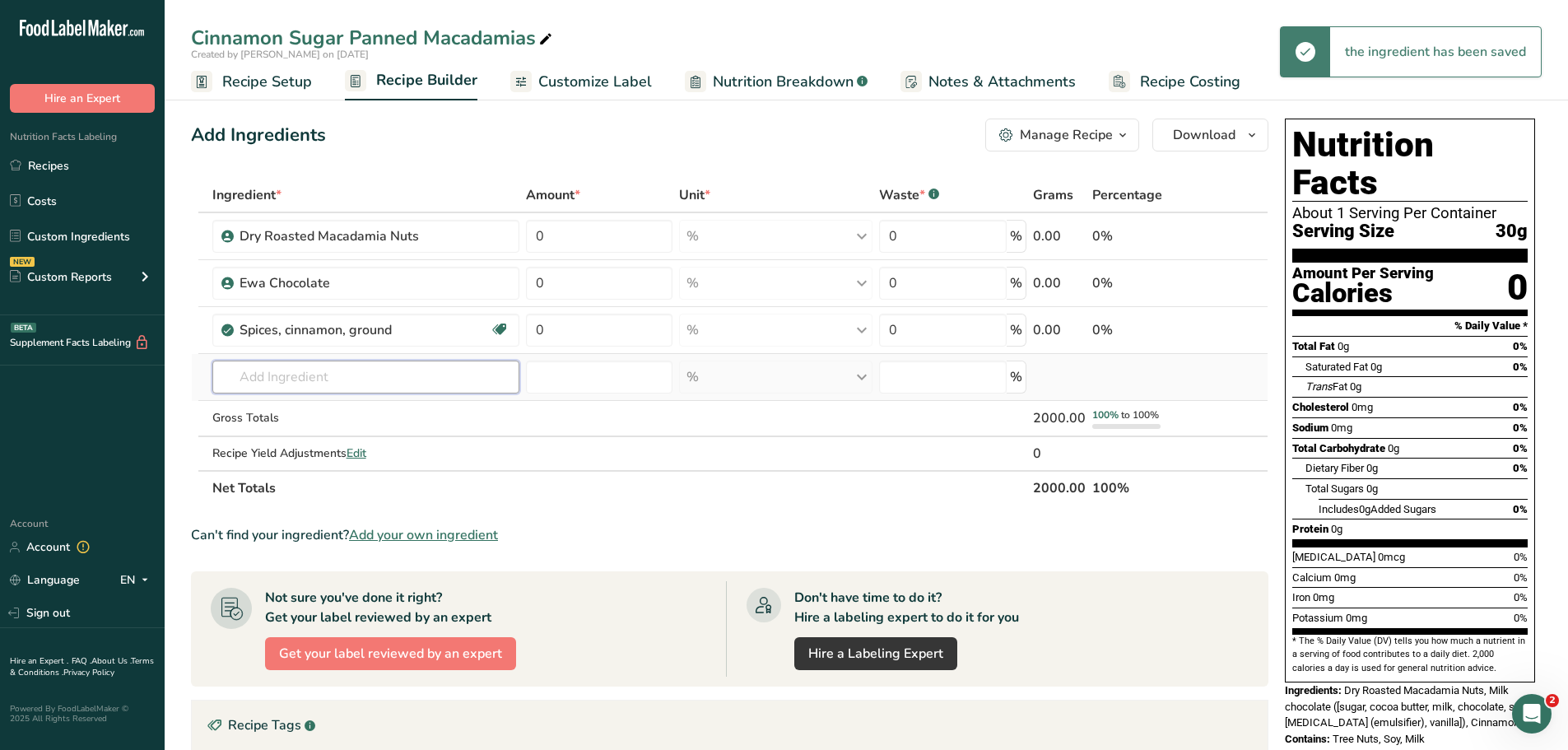
click at [383, 388] on input "text" at bounding box center [366, 377] width 308 height 33
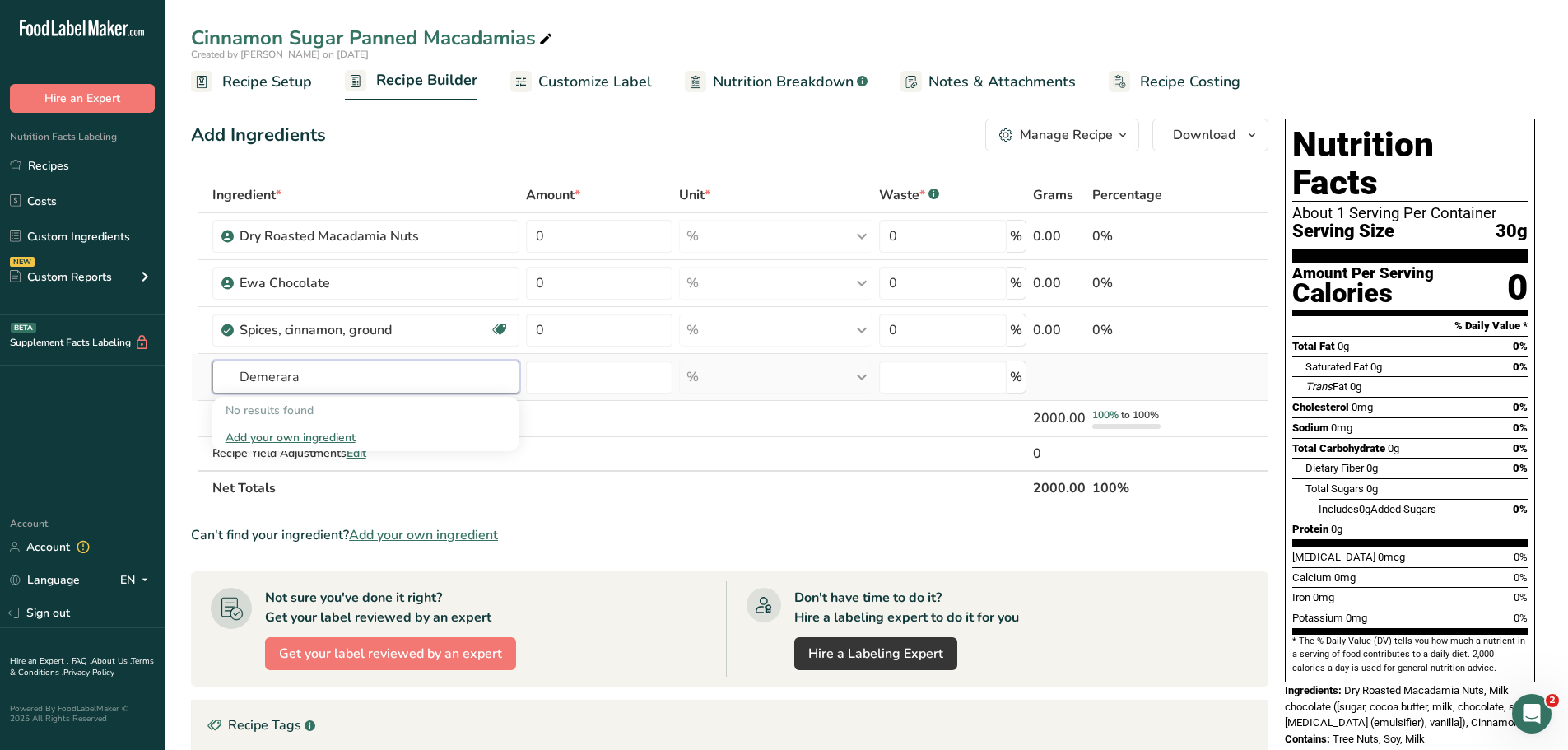
type input "Demerara"
click at [318, 439] on div "Add your own ingredient" at bounding box center [367, 437] width 281 height 17
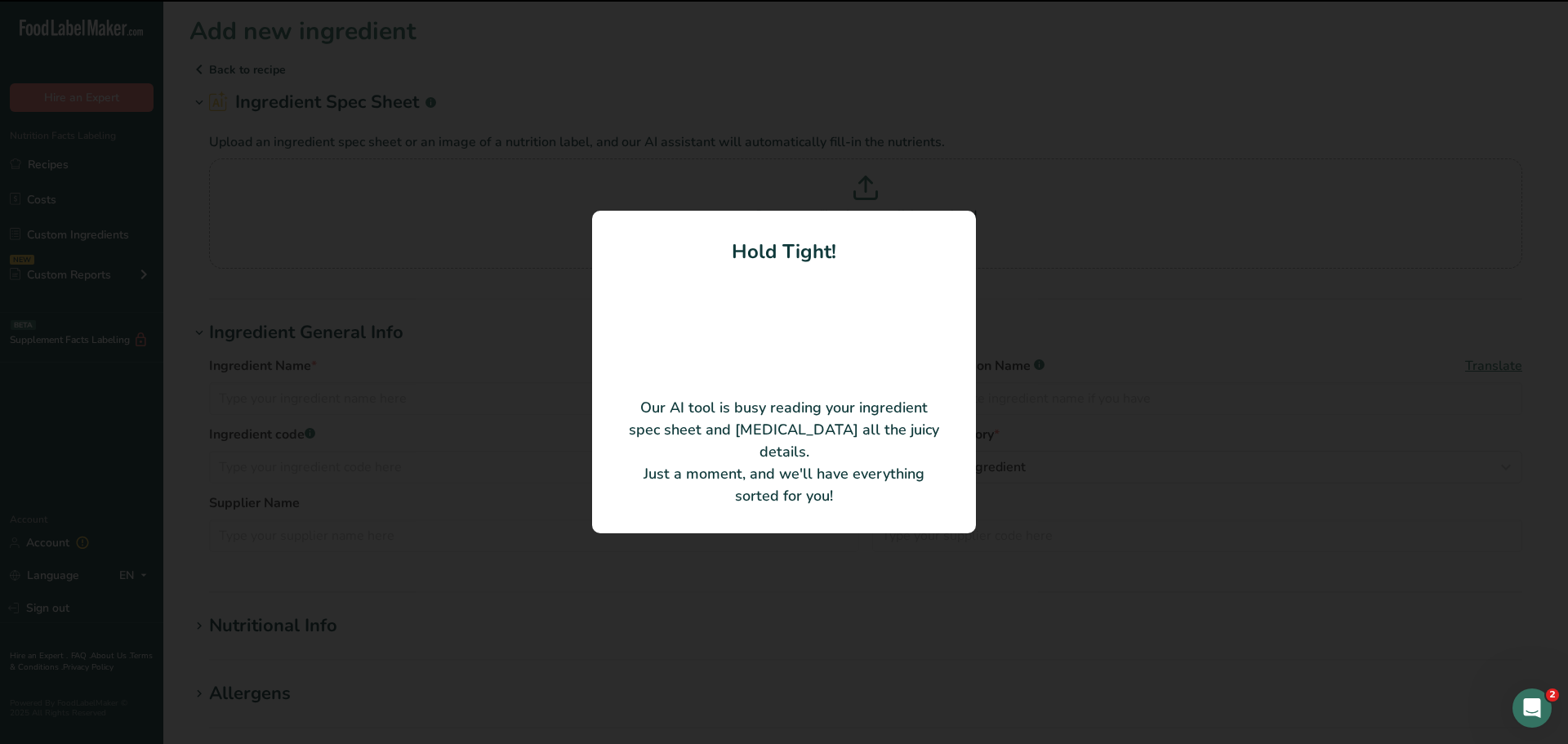
type input "Demerara Cane Sugar"
type input "Domino Foods, Inc."
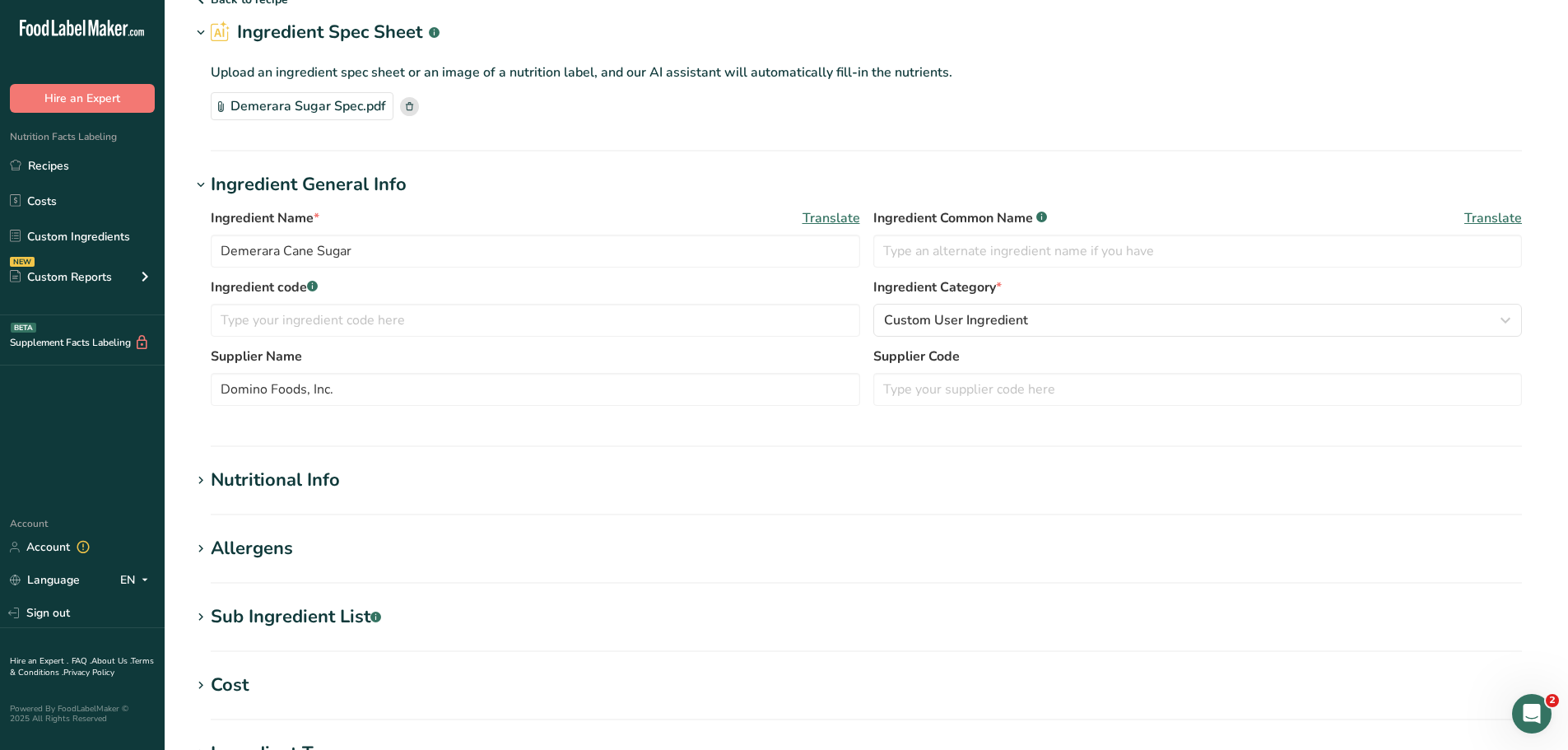
scroll to position [165, 0]
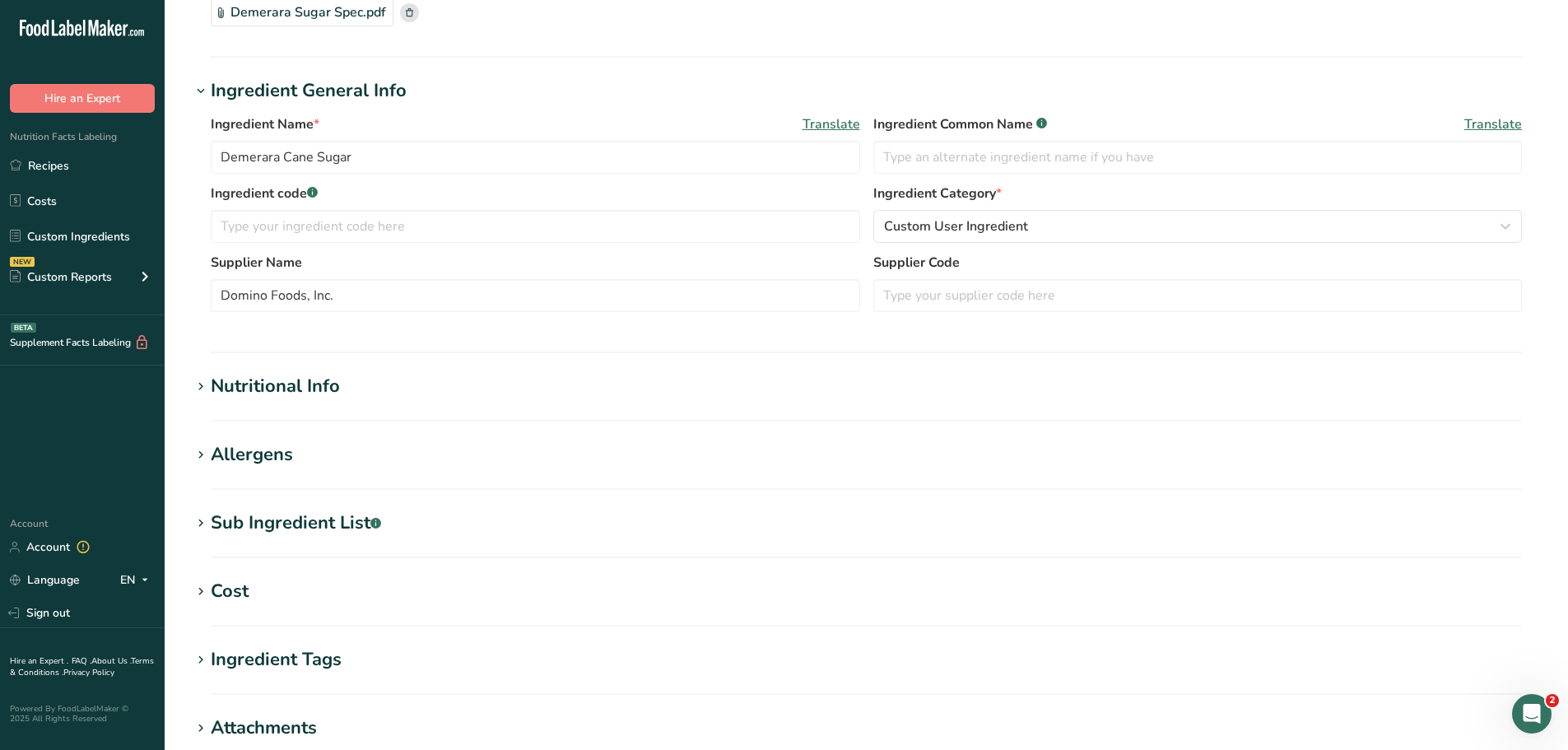
click at [285, 392] on div "Nutritional Info" at bounding box center [275, 386] width 129 height 28
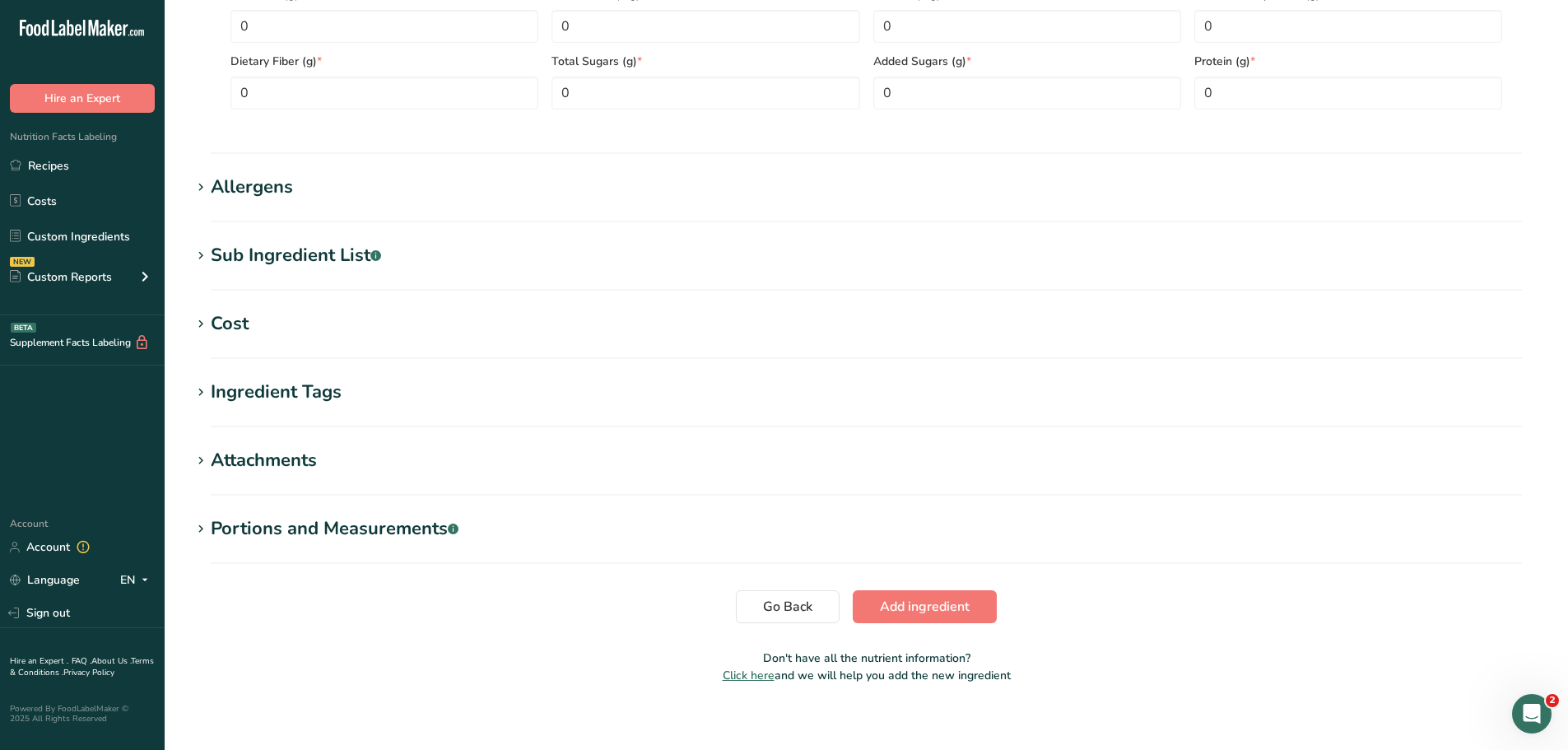
scroll to position [826, 0]
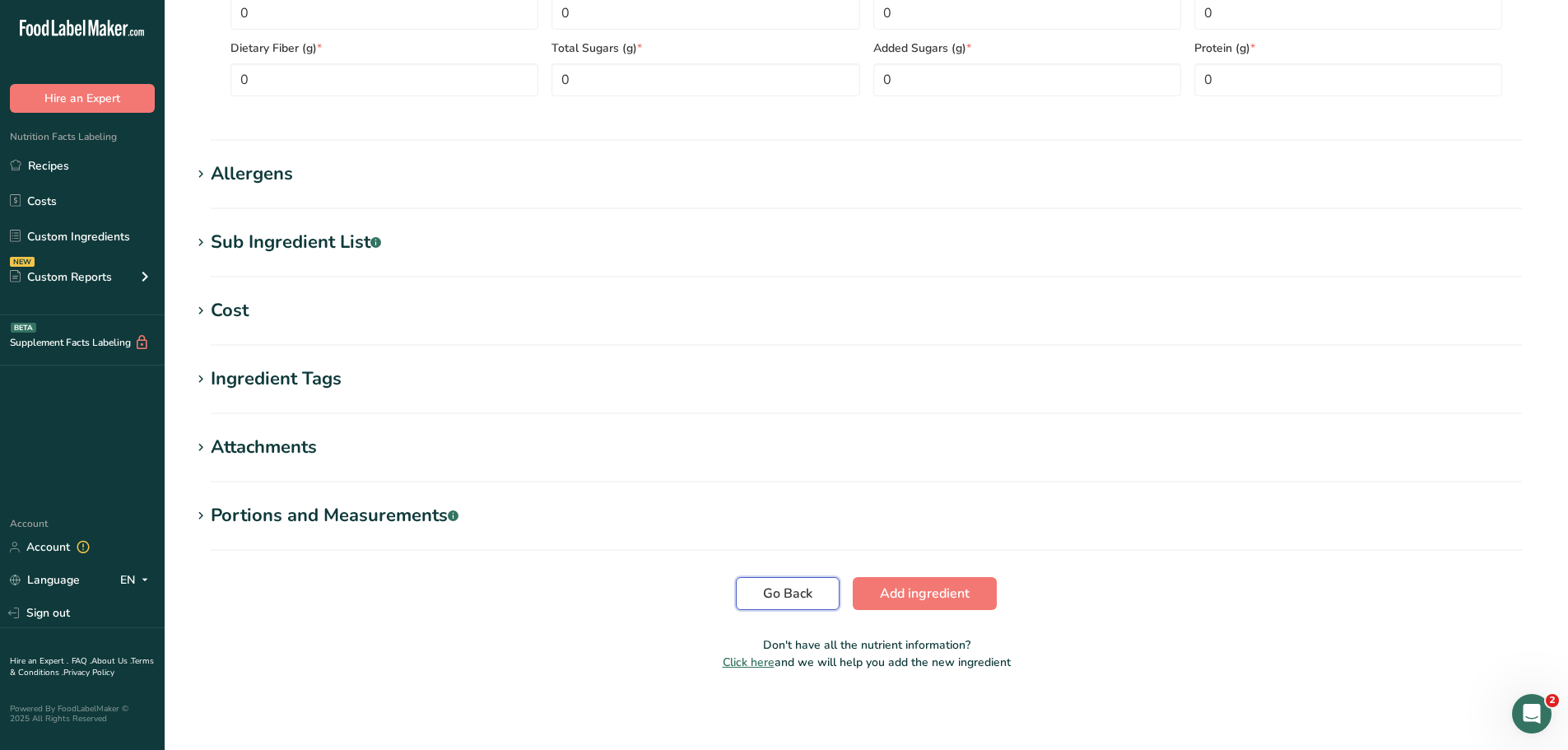
click at [788, 599] on span "Go Back" at bounding box center [787, 593] width 49 height 20
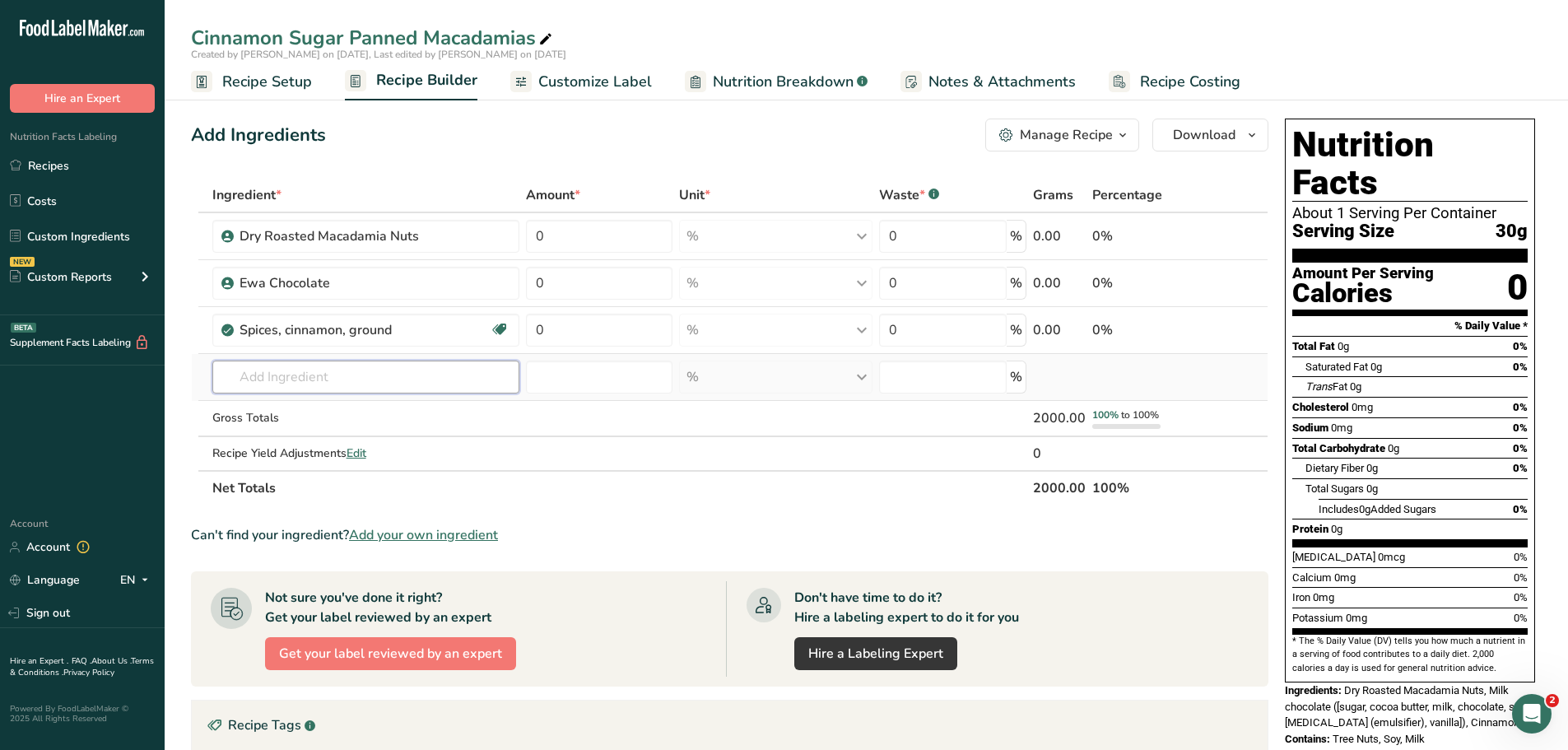
click at [303, 366] on input "text" at bounding box center [366, 377] width 308 height 33
type input "Turbinado"
click at [286, 408] on p "19908 Sugar, turbinado" at bounding box center [294, 410] width 136 height 17
type input "Sugar, turbinado"
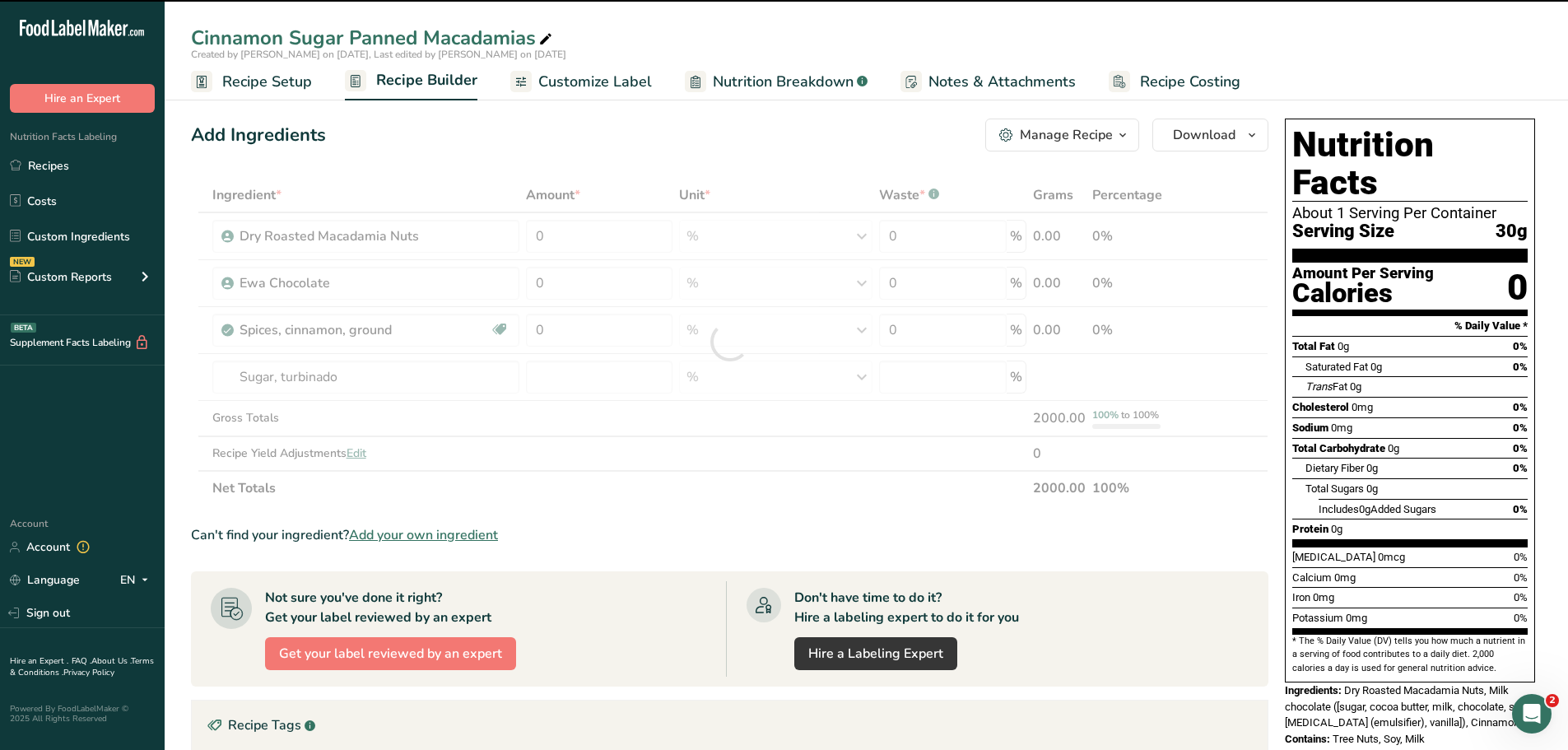
type input "0"
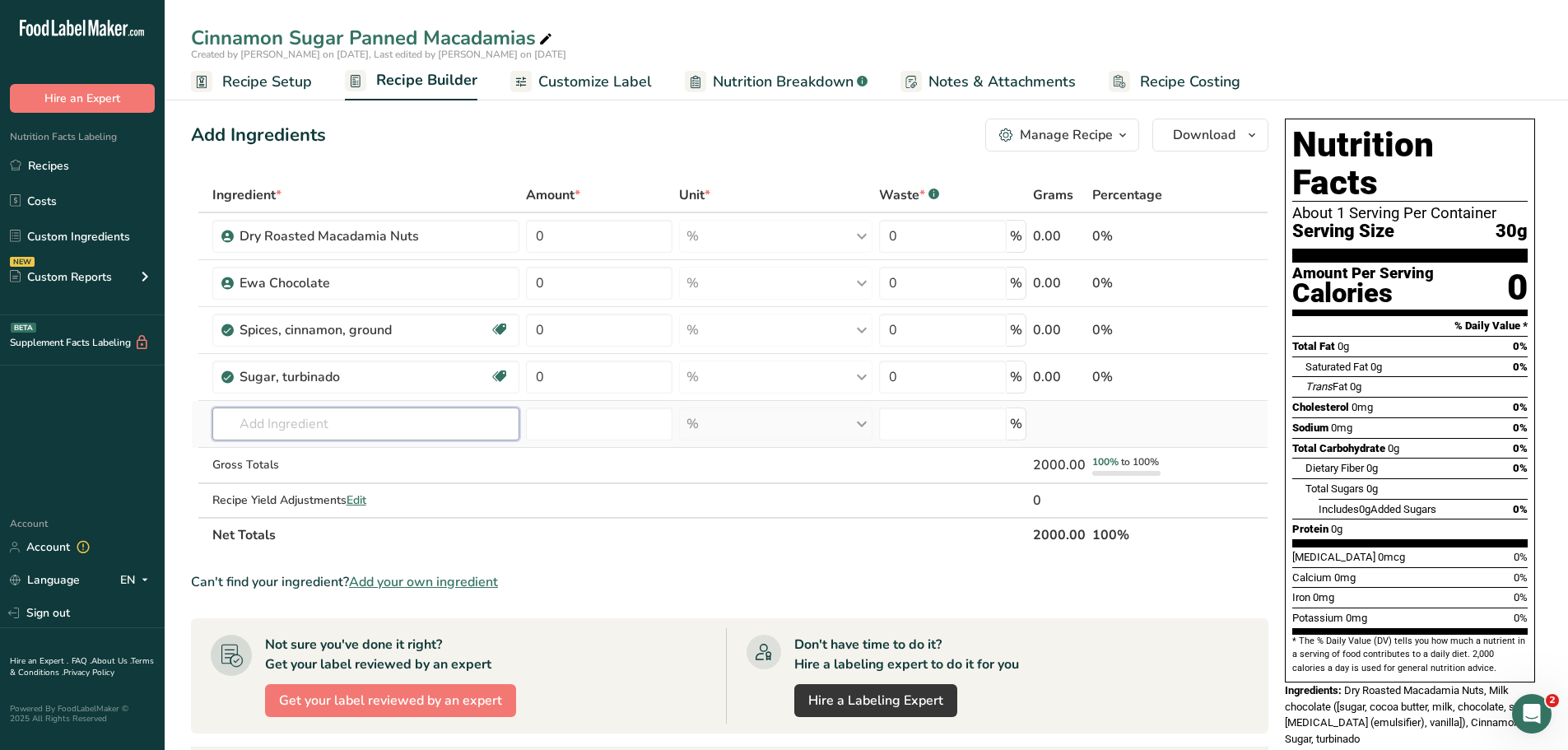
click at [321, 427] on input "text" at bounding box center [366, 424] width 308 height 33
click at [550, 36] on icon at bounding box center [545, 39] width 15 height 23
drag, startPoint x: 556, startPoint y: 42, endPoint x: 354, endPoint y: 31, distance: 202.3
click at [354, 31] on input "Cinnamon Sugar Panned Macadamias" at bounding box center [866, 38] width 1351 height 29
type input "Cinnamon Sugar Macs, WIP without Coating"
